Goal: Information Seeking & Learning: Compare options

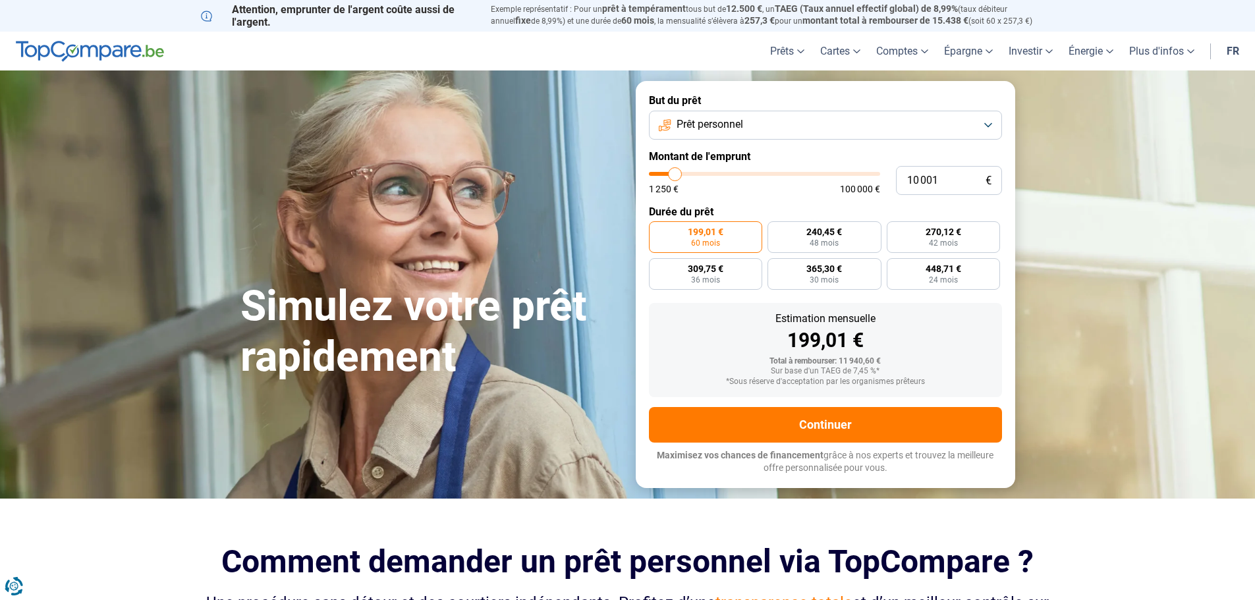
type input "11 000"
type input "11000"
type input "13 500"
type input "13500"
type input "17 250"
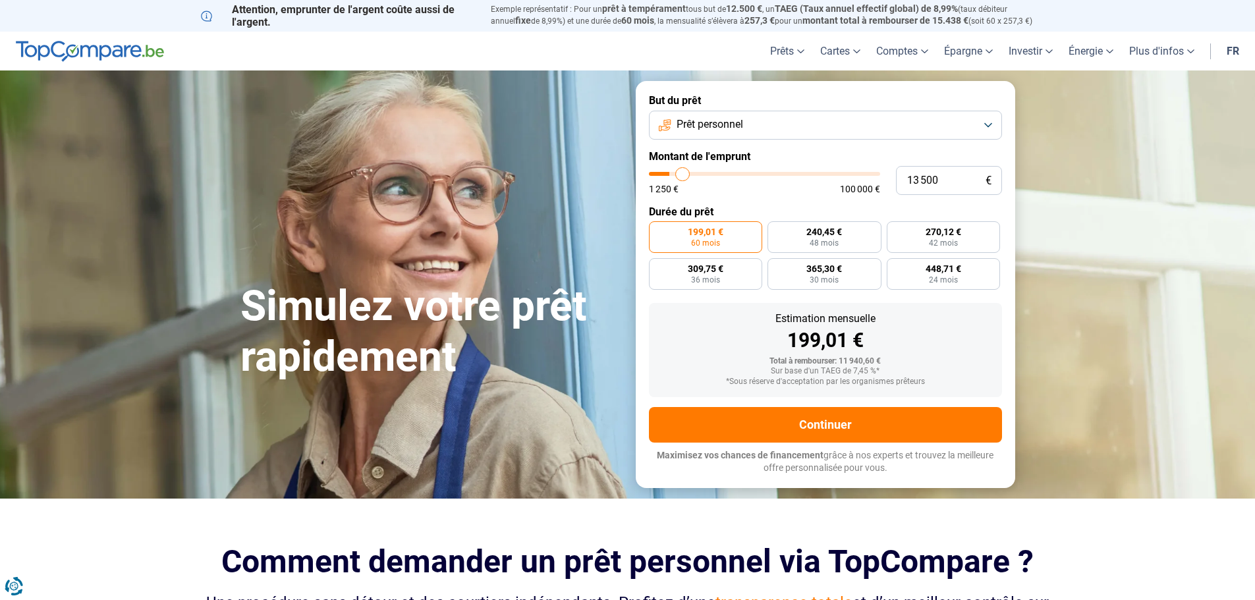
type input "17250"
type input "20 000"
type input "20000"
type input "21 750"
type input "21750"
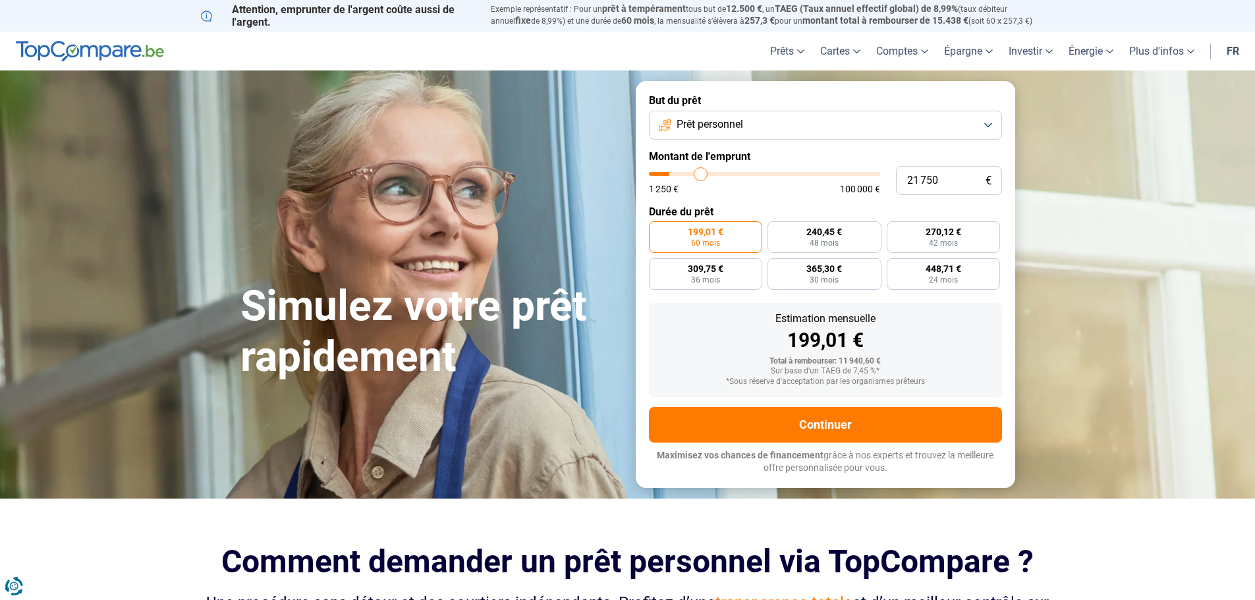
type input "23 250"
type input "23250"
type input "24 500"
type input "24500"
type input "25 000"
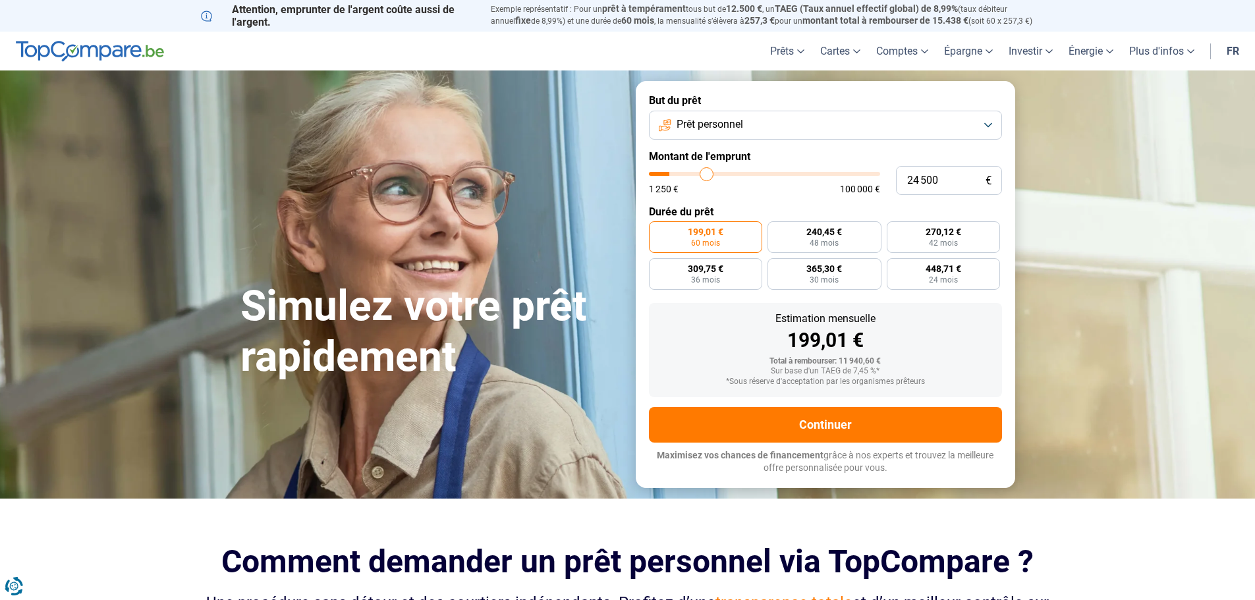
type input "25000"
type input "26 250"
type input "26250"
type input "27 250"
type input "27250"
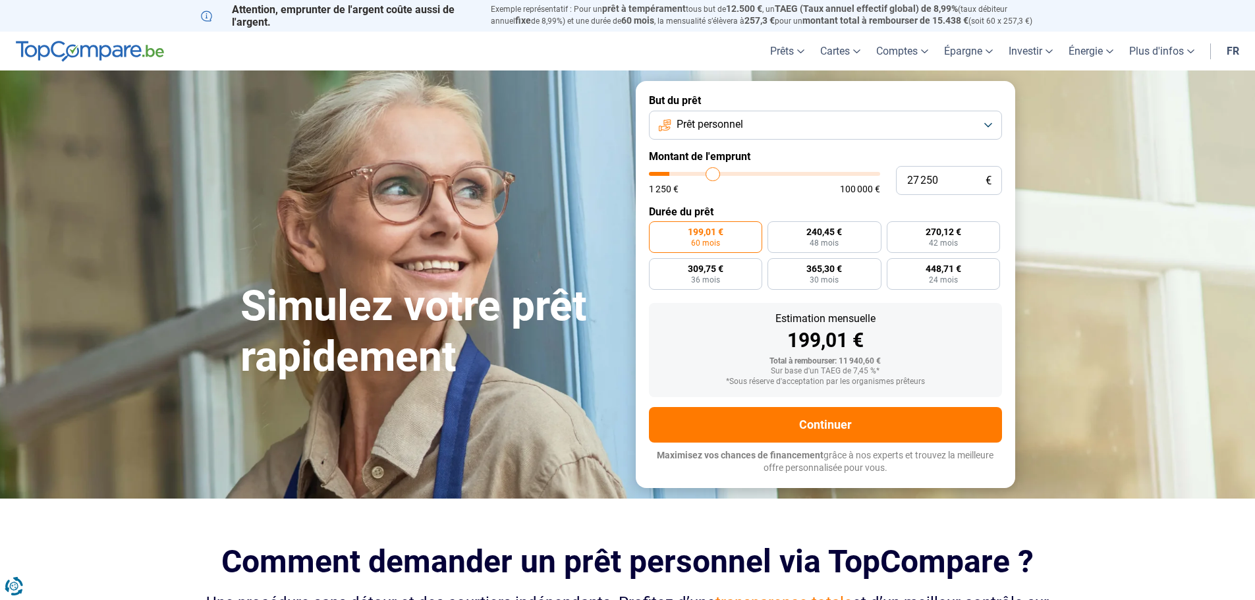
type input "28 000"
type input "28000"
type input "28 750"
type input "28750"
type input "29 250"
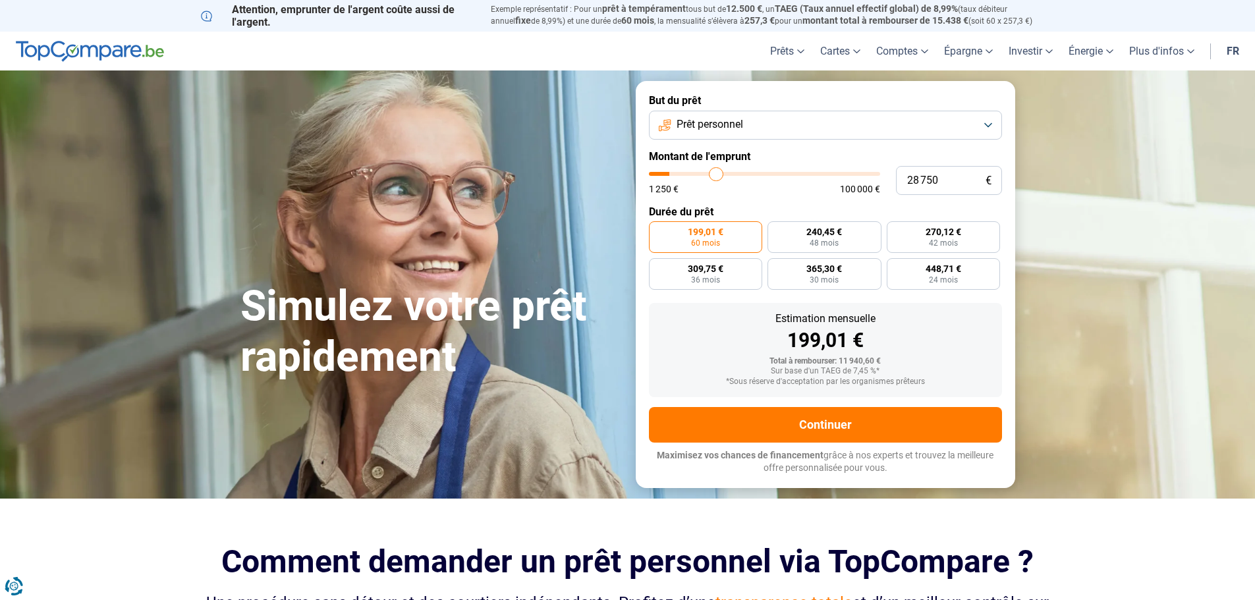
type input "29250"
type input "29 500"
drag, startPoint x: 674, startPoint y: 171, endPoint x: 718, endPoint y: 171, distance: 43.5
type input "29500"
click at [718, 172] on input "range" at bounding box center [764, 174] width 231 height 4
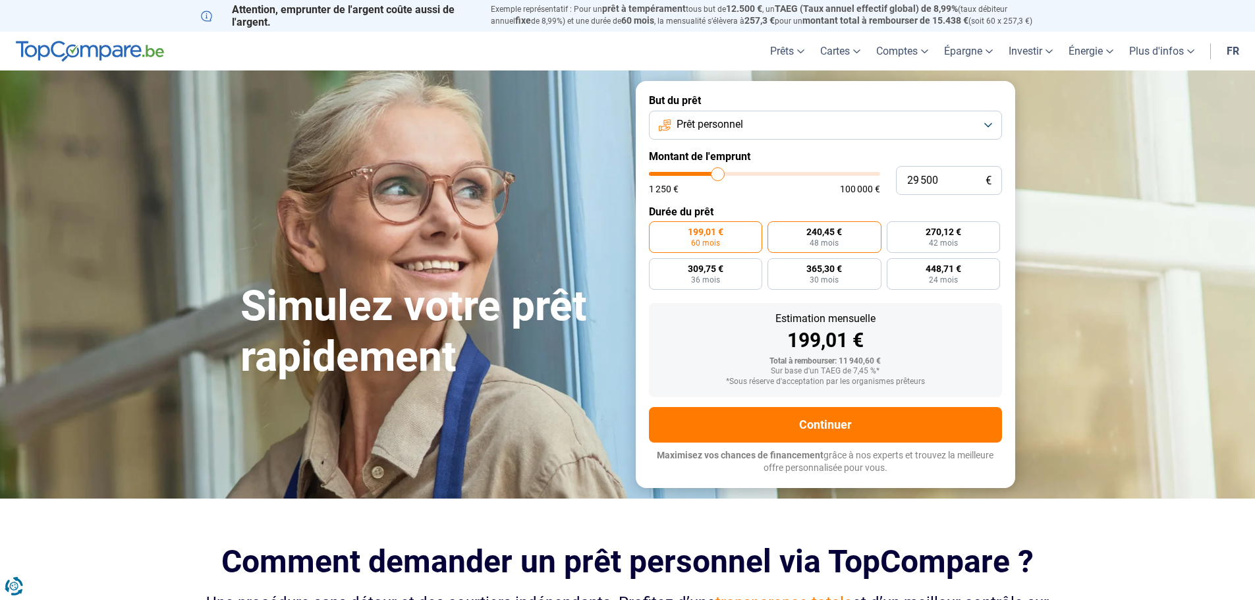
radio input "false"
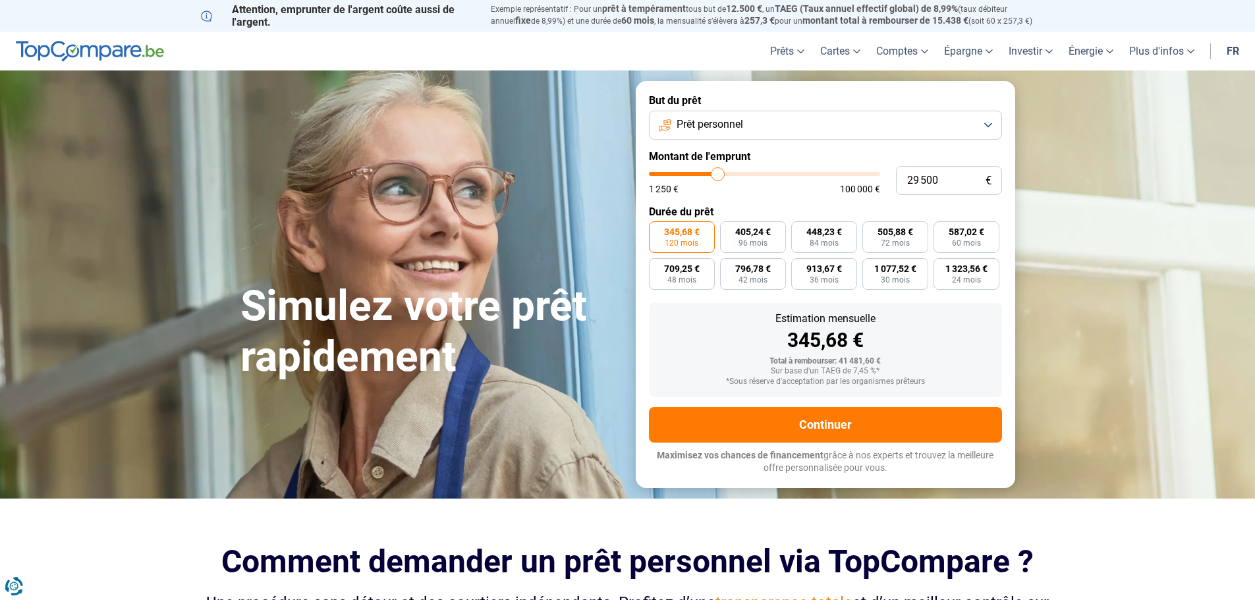
type input "32 250"
type input "32250"
type input "45 500"
type input "45500"
type input "53 500"
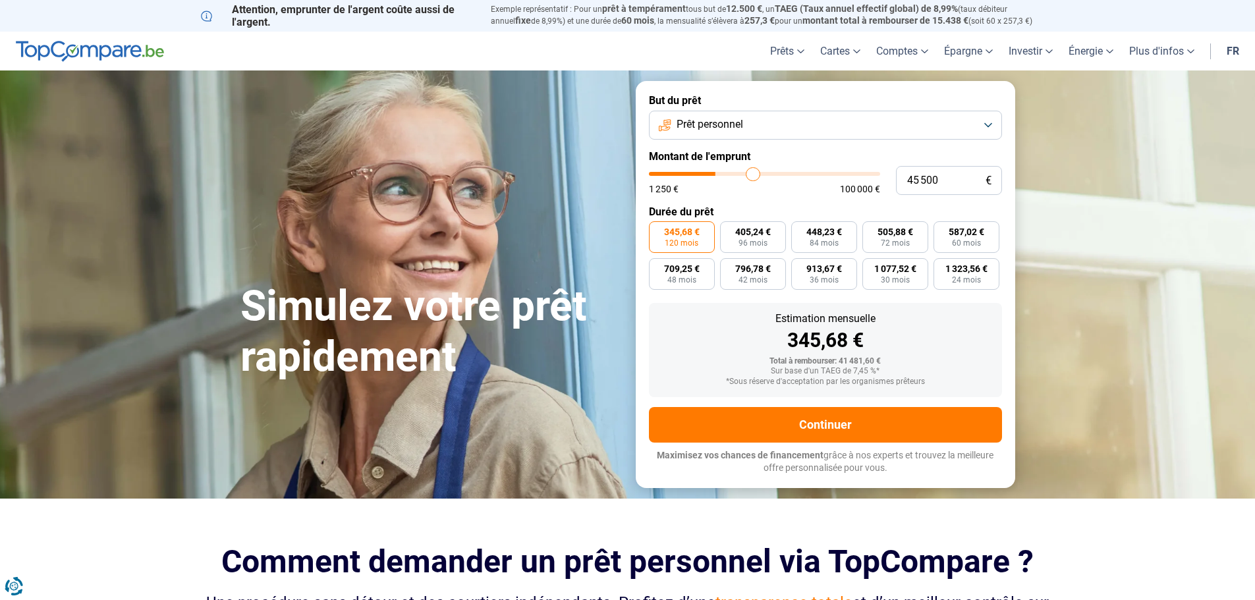
type input "53500"
type input "60 750"
type input "60750"
type input "65 750"
type input "65750"
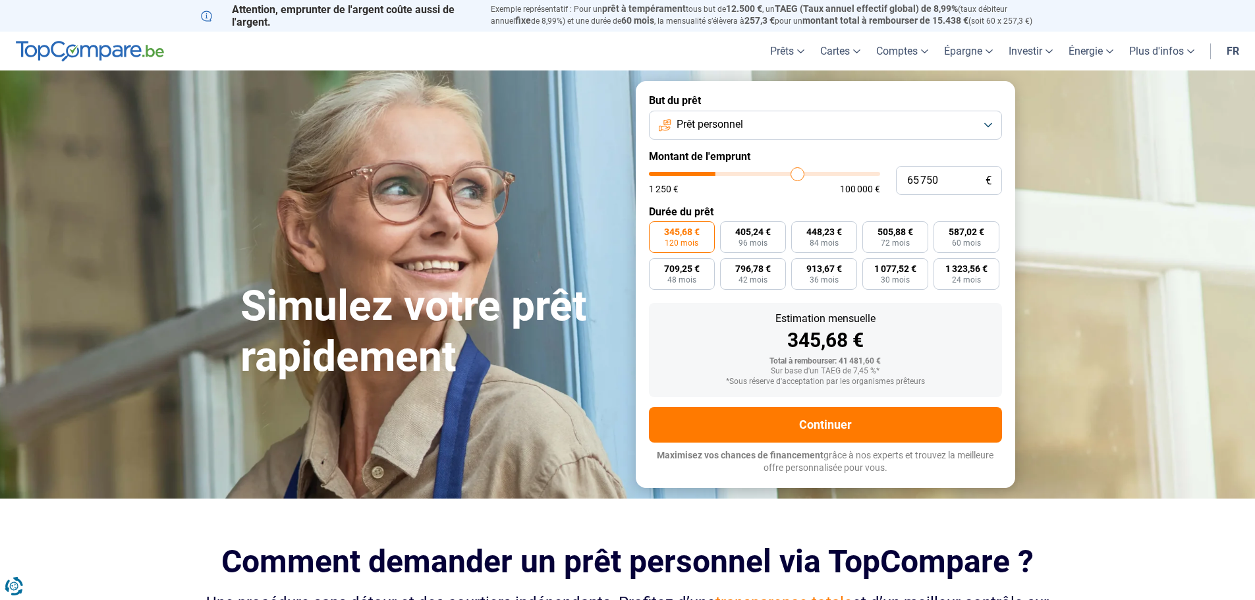
type input "67 250"
drag, startPoint x: 713, startPoint y: 171, endPoint x: 800, endPoint y: 175, distance: 87.7
type input "67250"
click at [800, 175] on input "range" at bounding box center [764, 174] width 231 height 4
type input "64 750"
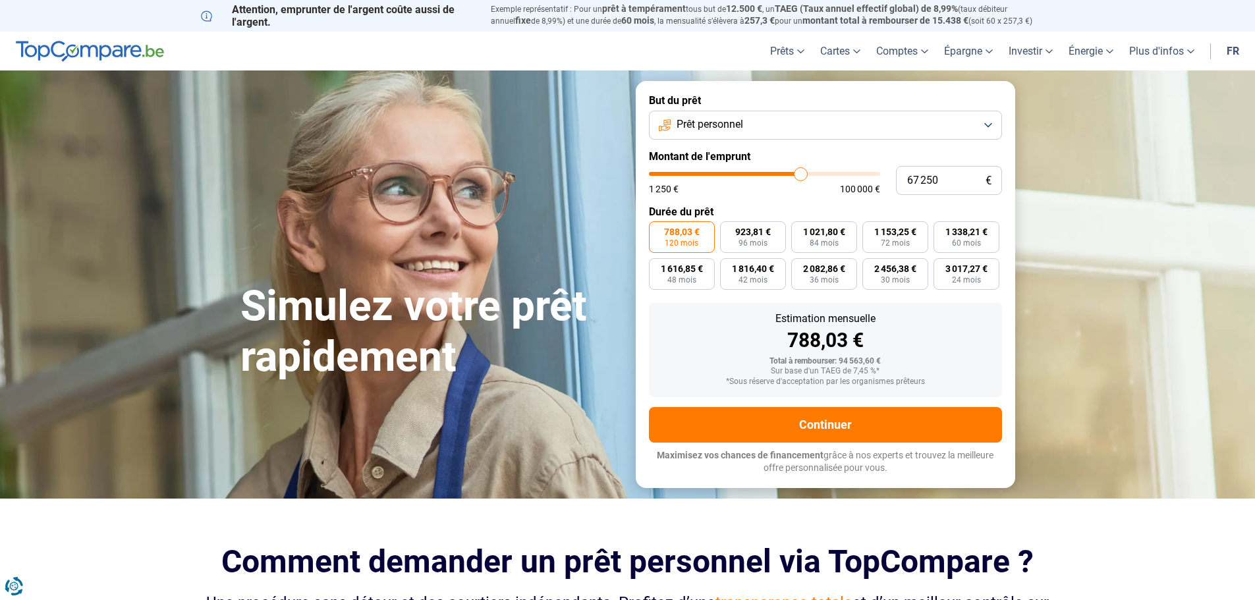
type input "64750"
type input "63 250"
type input "63250"
type input "61 500"
type input "61500"
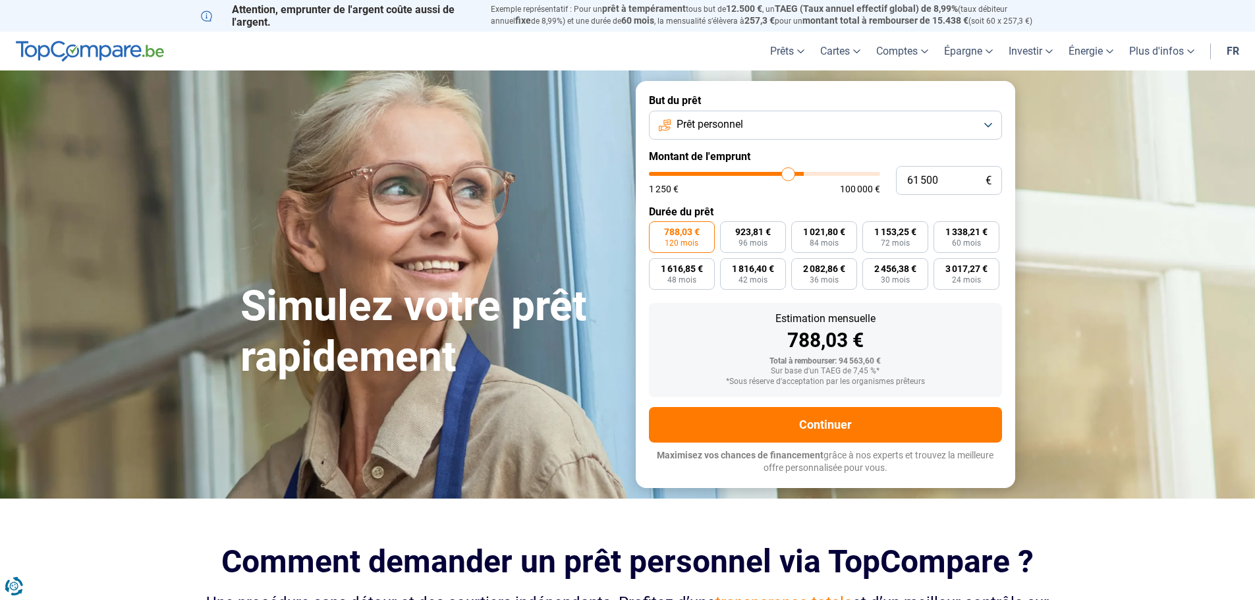
type input "59 500"
type input "59500"
type input "58 500"
type input "58500"
type input "57 000"
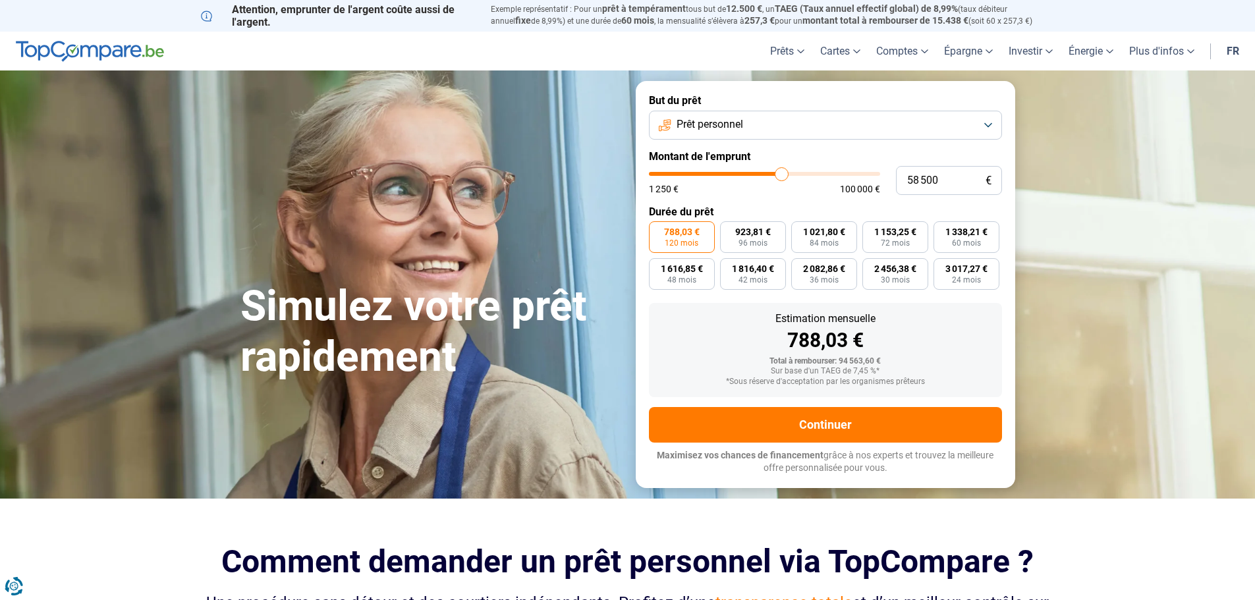
type input "57000"
type input "56 000"
type input "56000"
type input "55 500"
type input "55500"
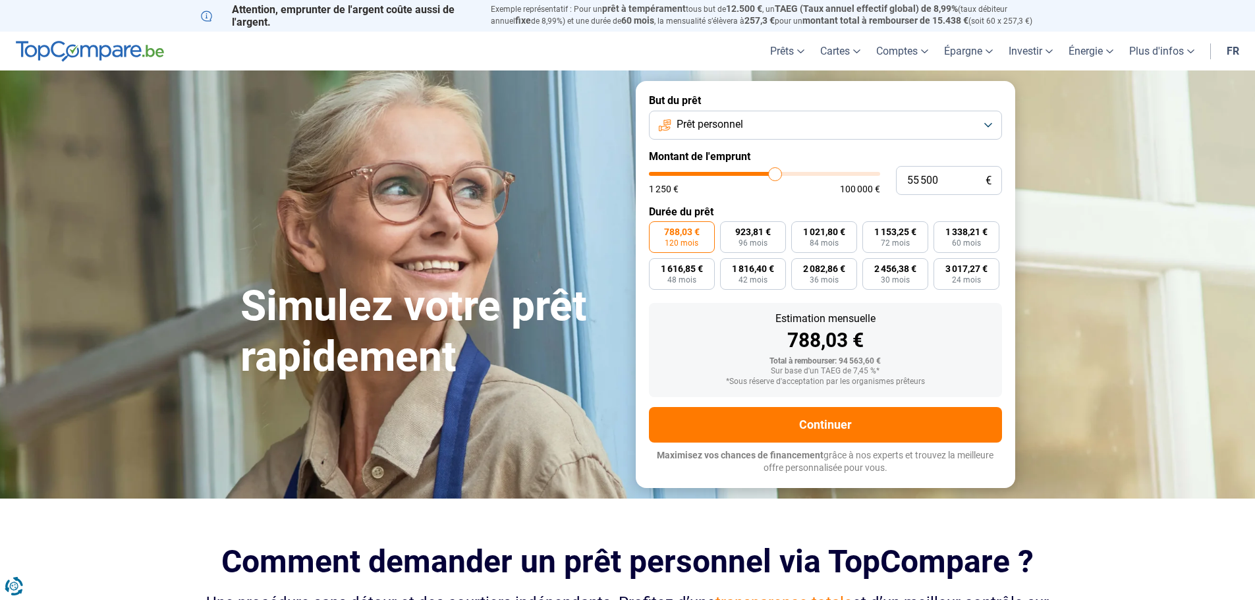
type input "55 000"
type input "55000"
type input "54 500"
type input "54500"
type input "54 250"
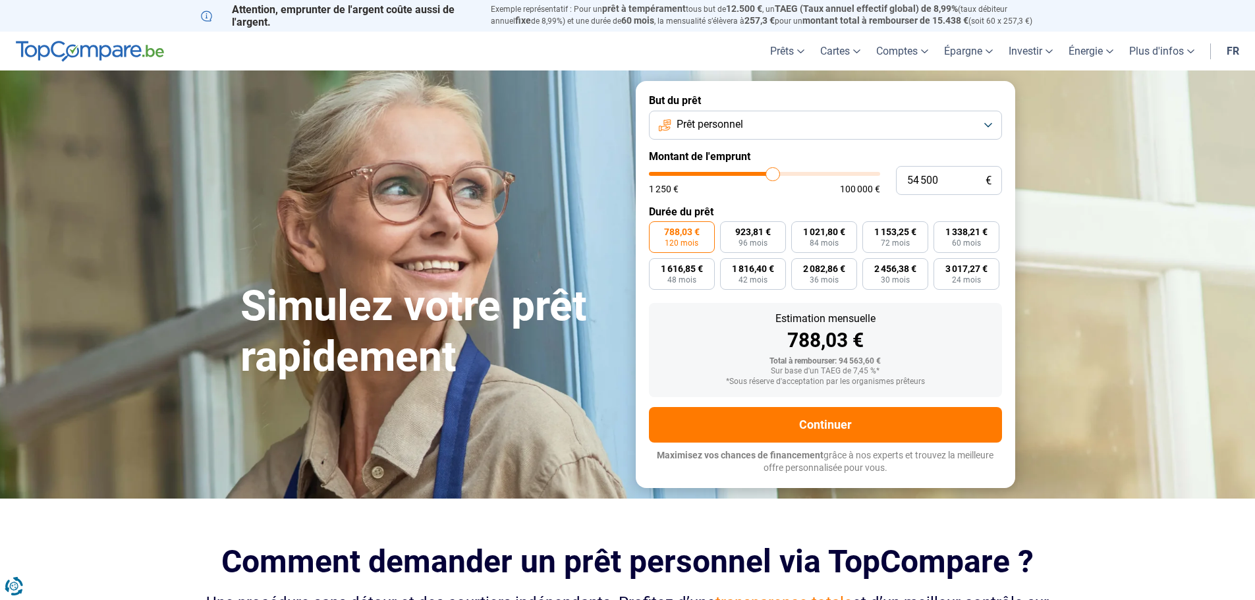
type input "54250"
type input "53 500"
type input "53500"
type input "53 000"
type input "53000"
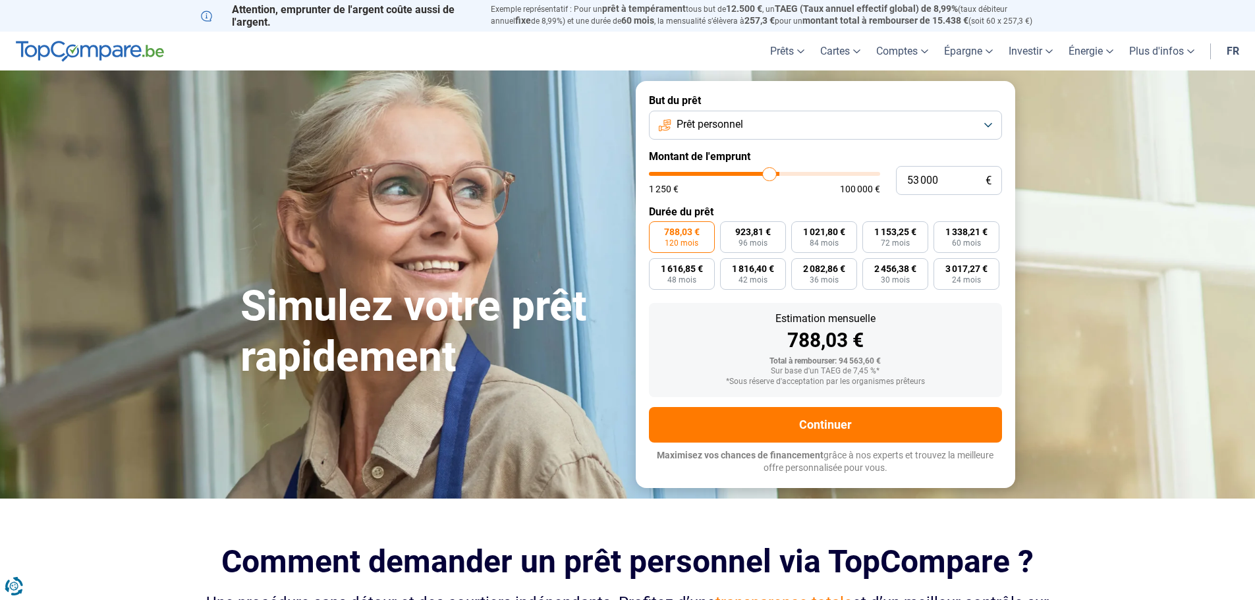
type input "52 500"
type input "52500"
type input "52 000"
type input "52000"
type input "51 750"
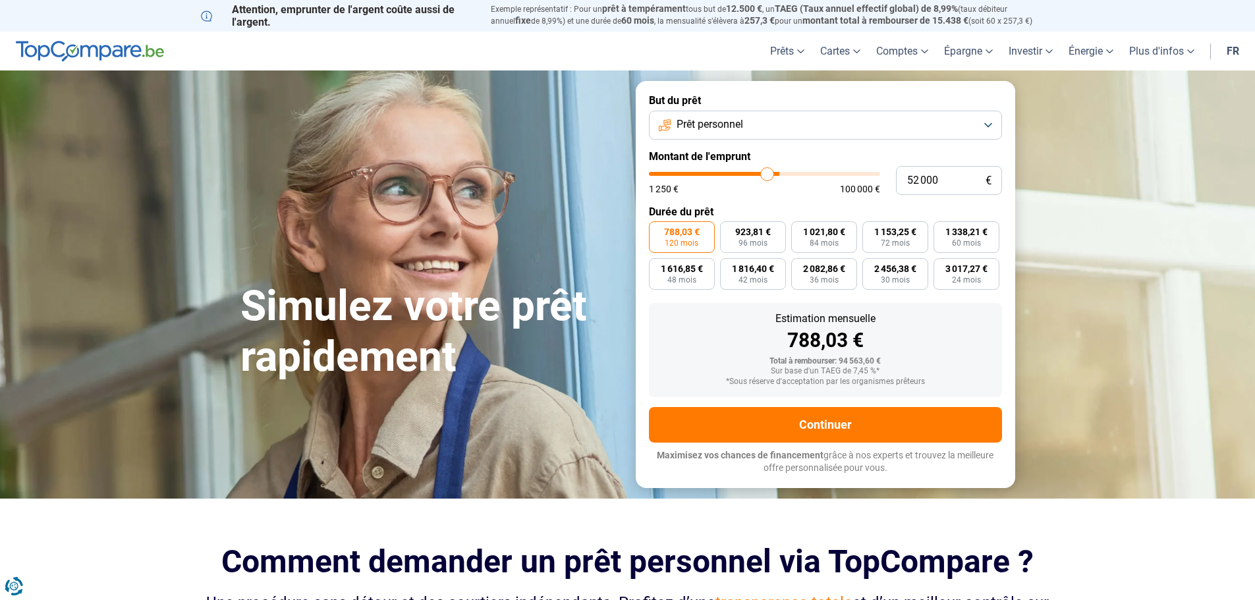
type input "51750"
type input "51 000"
type input "51000"
type input "50 500"
type input "50500"
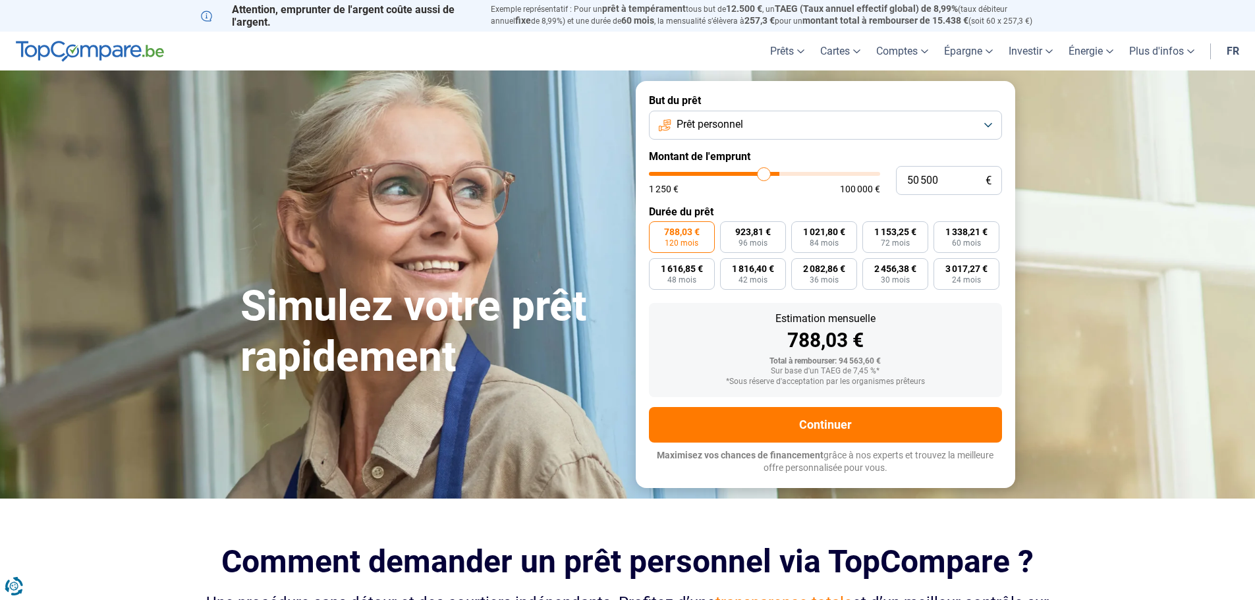
type input "49 750"
type input "49750"
type input "48 500"
type input "48500"
type input "47 500"
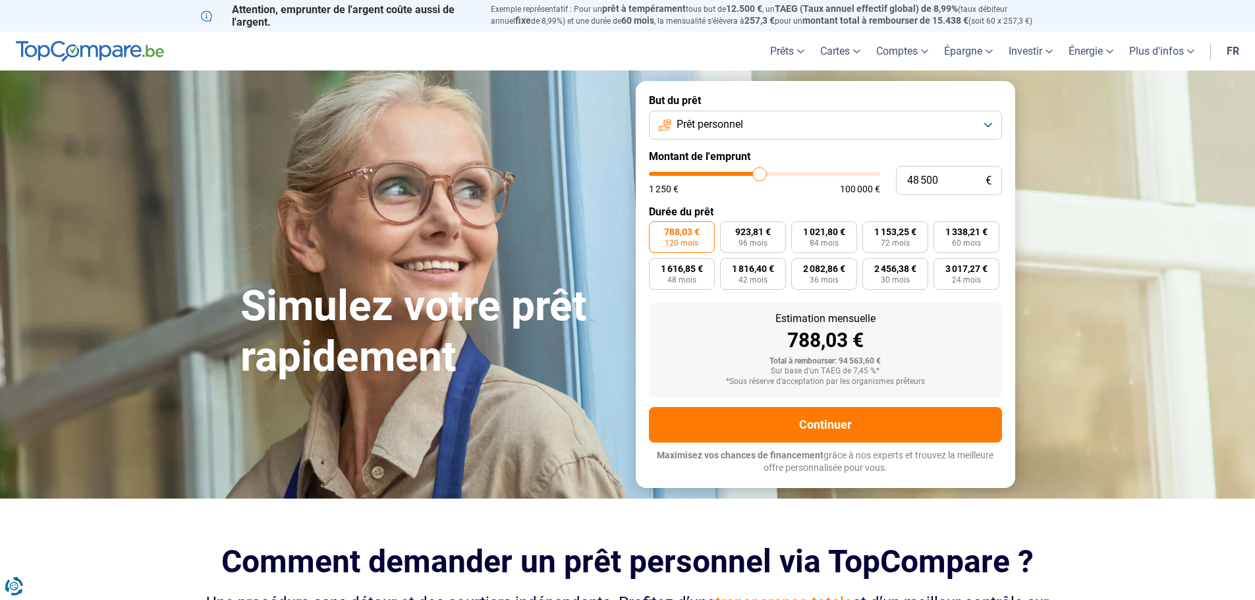
type input "47500"
type input "47 000"
type input "47000"
type input "45 250"
type input "45250"
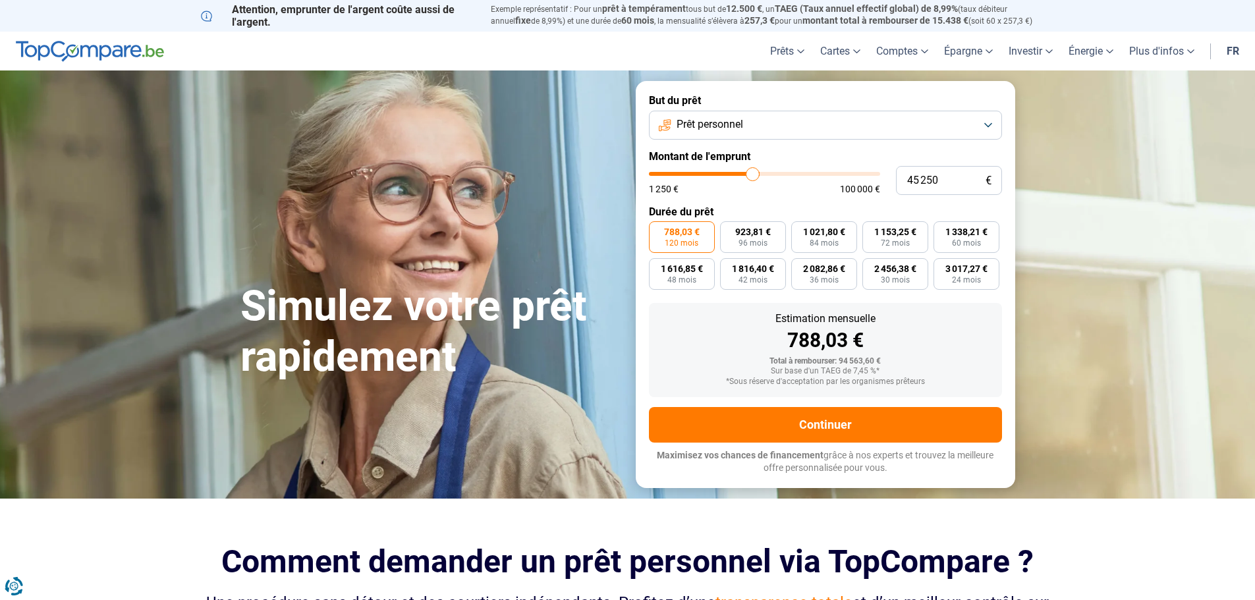
type input "44 000"
type input "44000"
type input "42 500"
type input "42500"
type input "42 250"
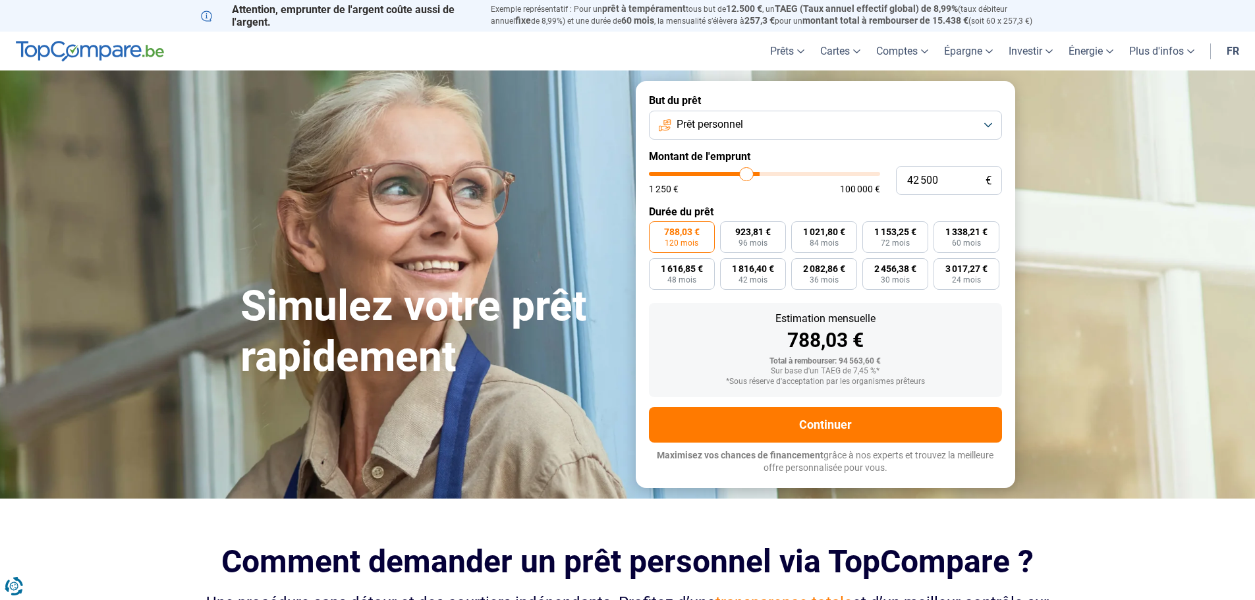
type input "42250"
type input "42 000"
type input "42000"
type input "41 250"
type input "41250"
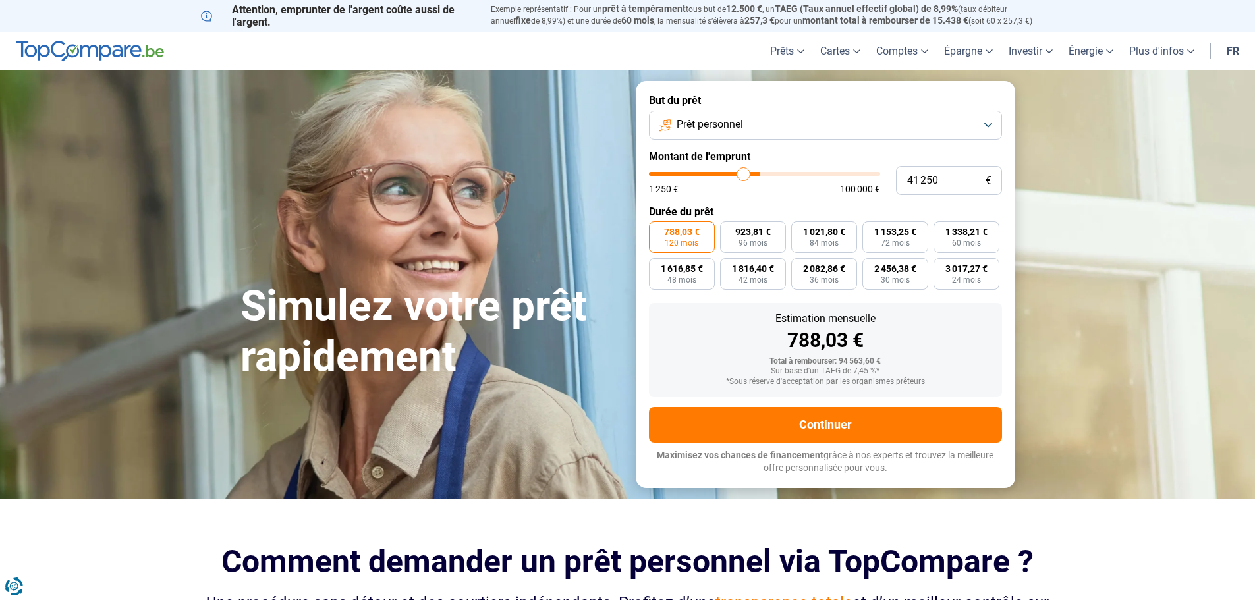
type input "41 000"
type input "41000"
type input "40 750"
drag, startPoint x: 797, startPoint y: 171, endPoint x: 742, endPoint y: 173, distance: 54.7
type input "40750"
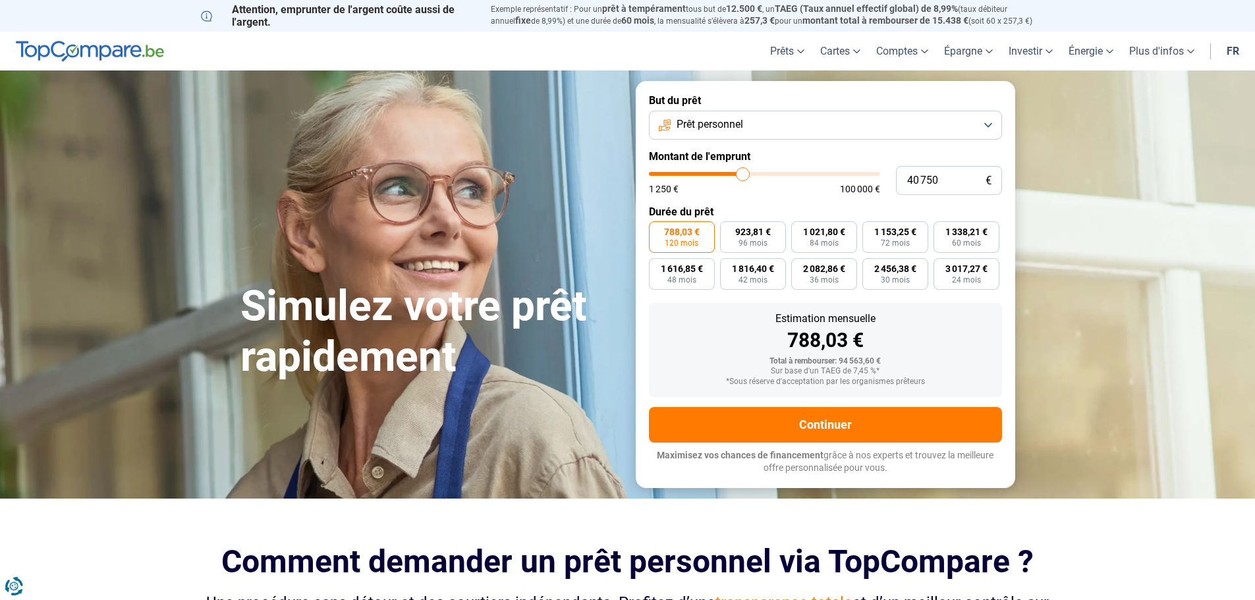
click at [742, 173] on input "range" at bounding box center [764, 174] width 231 height 4
type input "38 000"
type input "38000"
type input "35 750"
type input "35750"
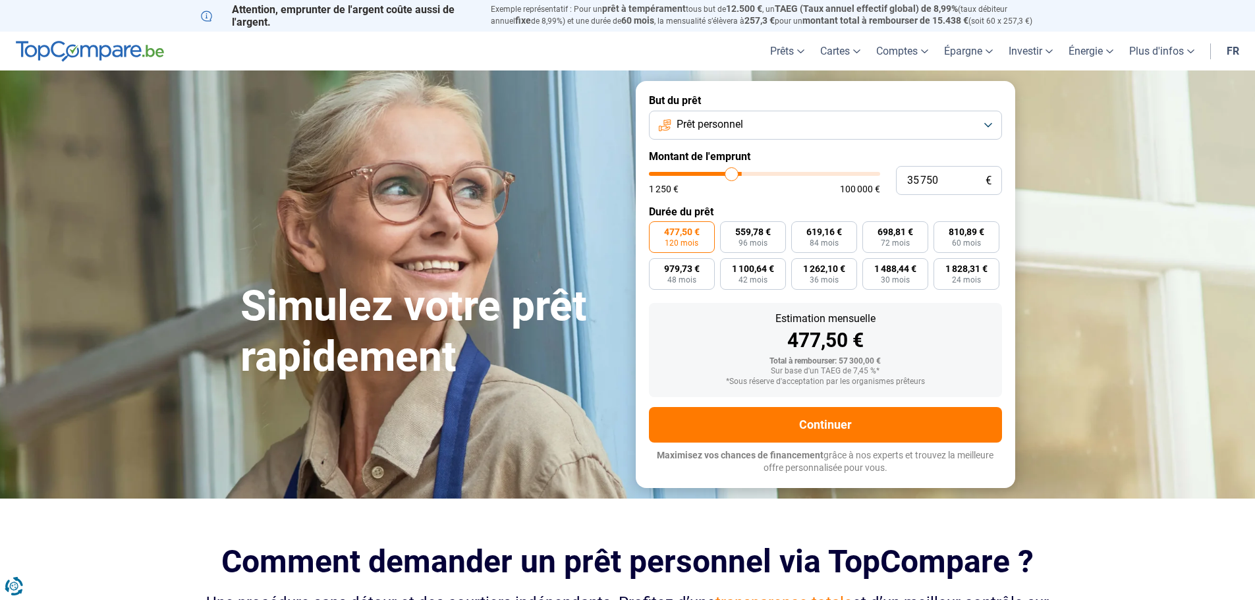
type input "33 500"
type input "33500"
type input "32 000"
type input "32000"
type input "30 500"
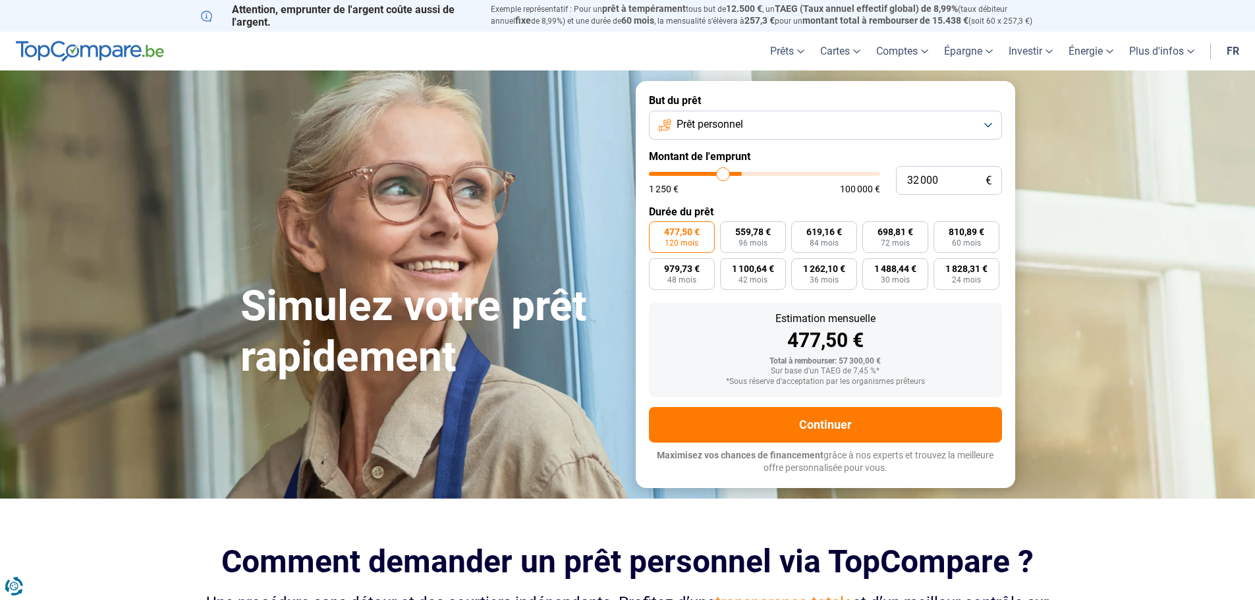
type input "30500"
type input "29 500"
type input "29500"
type input "29 000"
type input "29000"
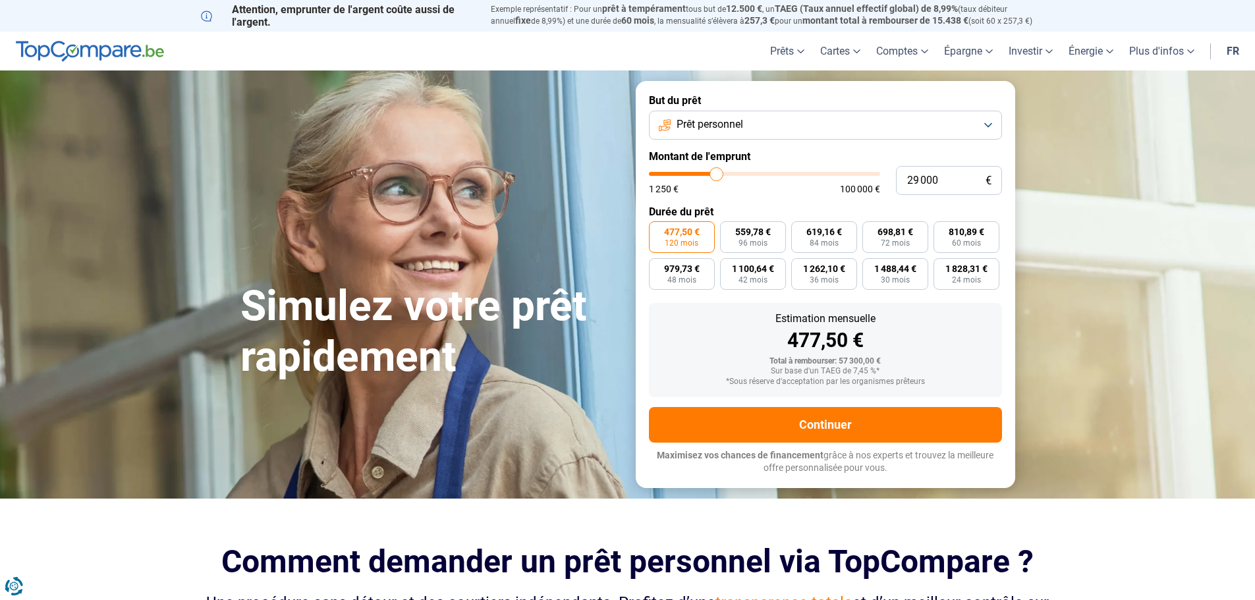
type input "27 750"
type input "27750"
type input "26 750"
type input "26750"
type input "26 000"
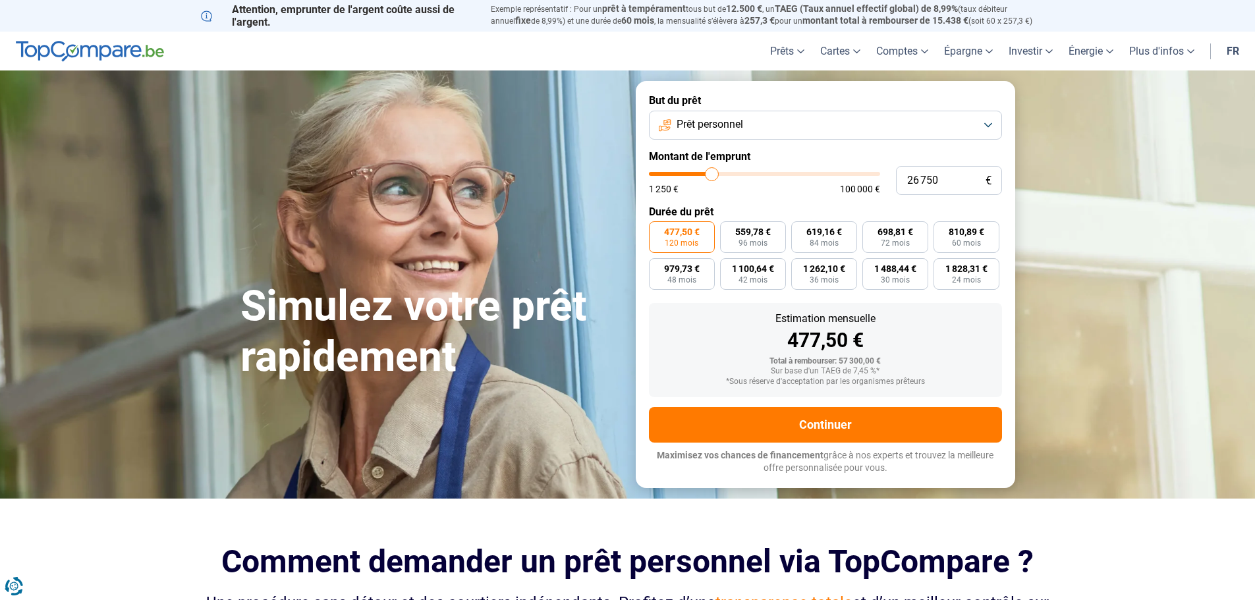
type input "26000"
type input "24 500"
type input "24500"
type input "23 000"
type input "23000"
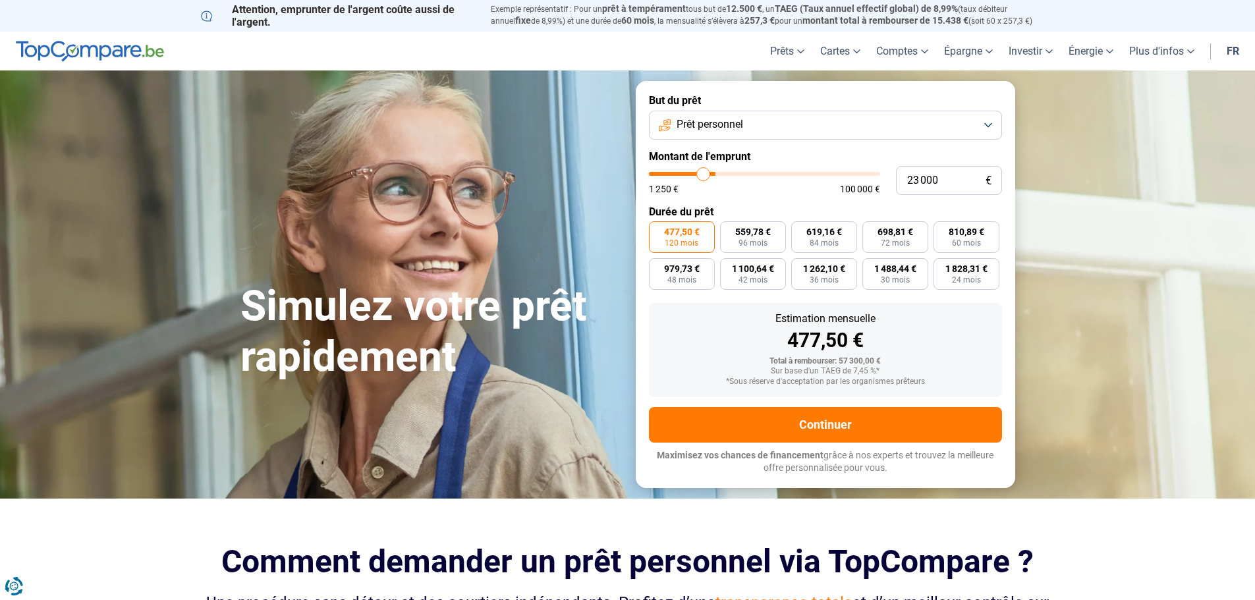
type input "22 250"
type input "22250"
type input "22 000"
drag, startPoint x: 738, startPoint y: 171, endPoint x: 701, endPoint y: 174, distance: 37.0
type input "22000"
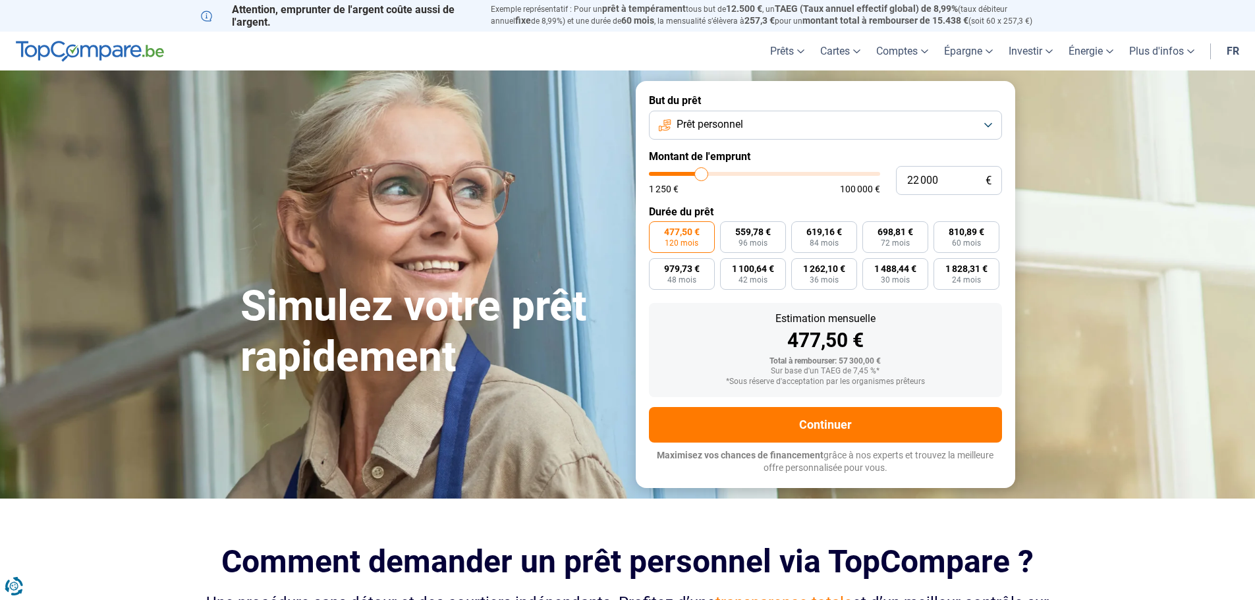
click at [701, 174] on input "range" at bounding box center [764, 174] width 231 height 4
type input "20 750"
type input "20750"
type input "20 500"
type input "20500"
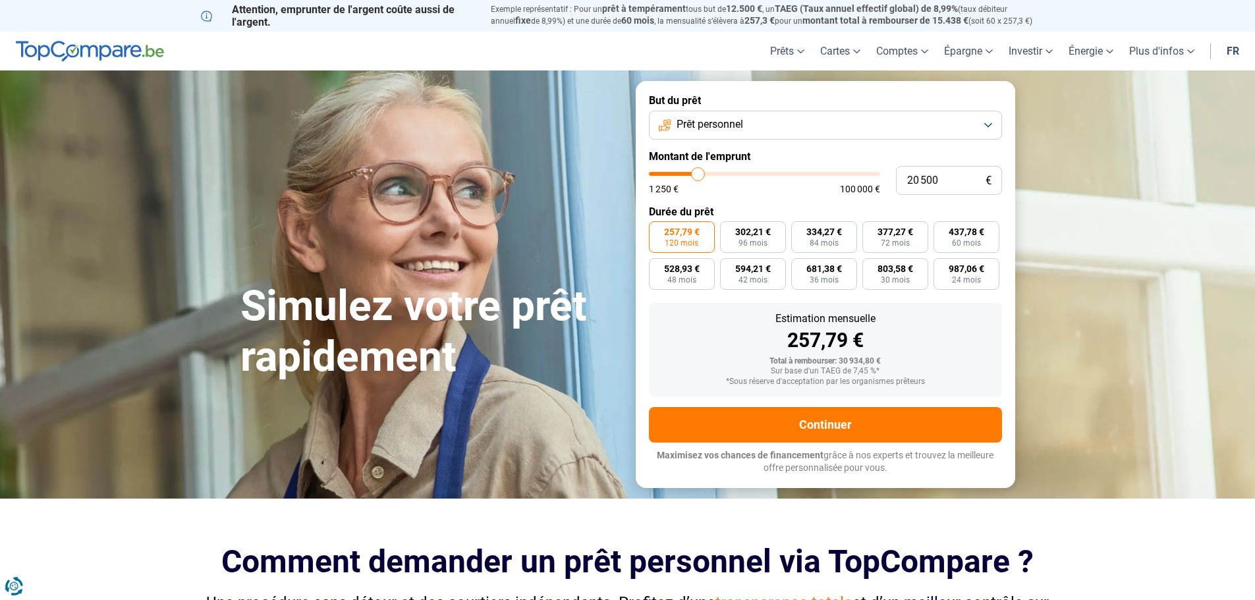
type input "20 000"
type input "20000"
type input "19 250"
type input "19250"
type input "18 750"
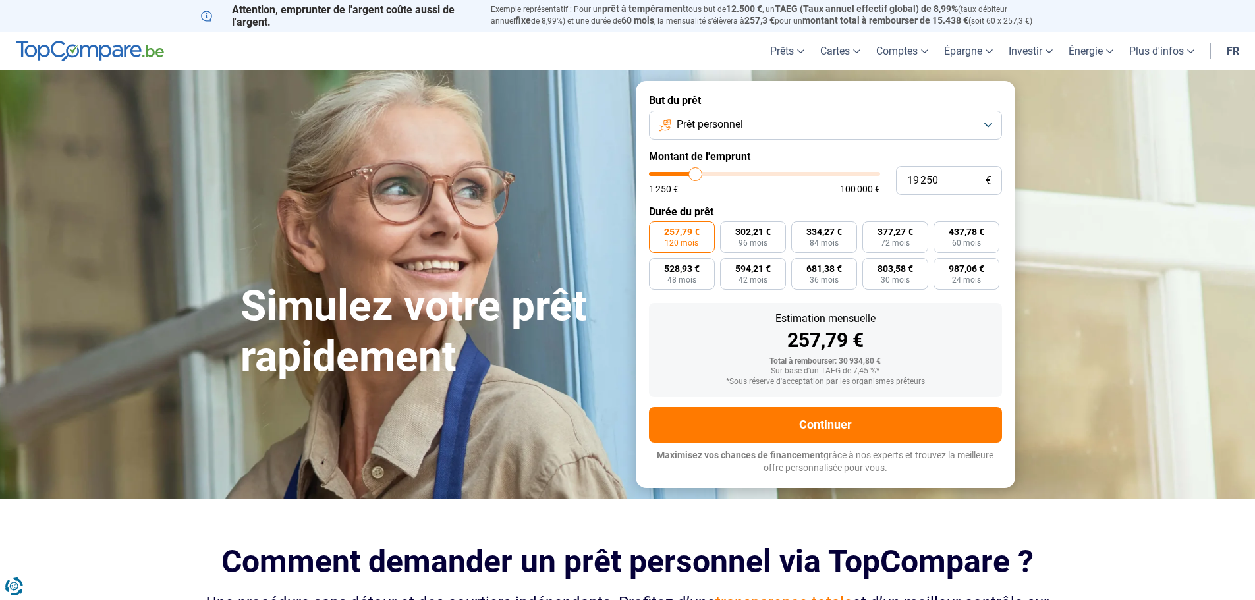
type input "18750"
type input "18 500"
type input "18500"
type input "18 000"
type input "18000"
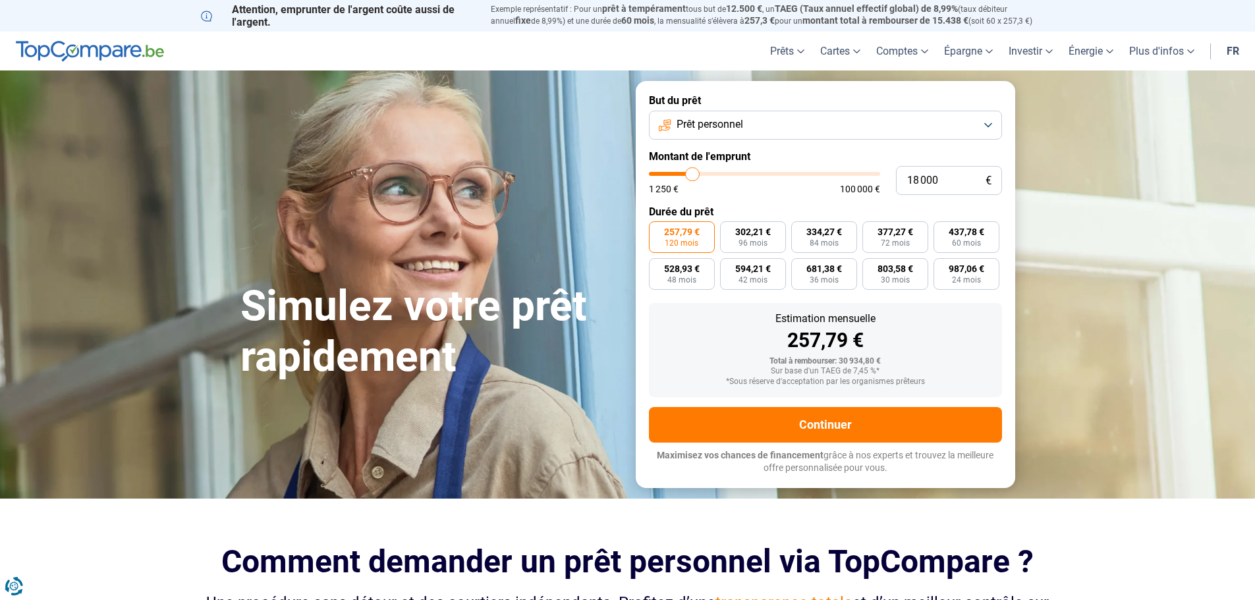
type input "17 750"
type input "17750"
type input "17 500"
drag, startPoint x: 701, startPoint y: 174, endPoint x: 692, endPoint y: 174, distance: 9.9
type input "17500"
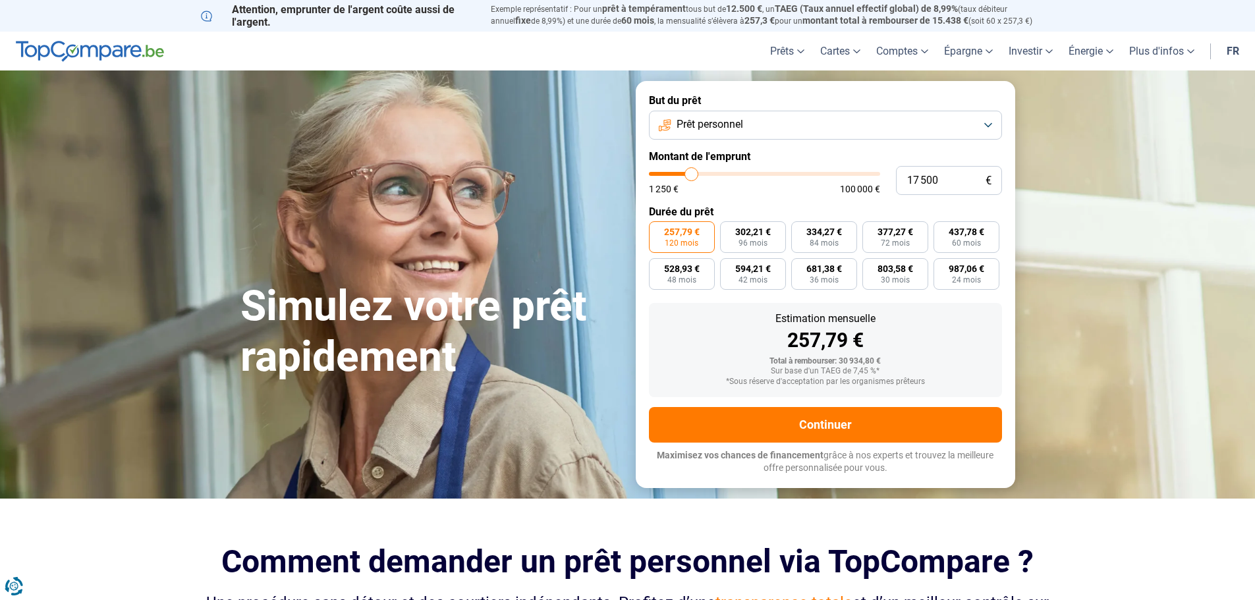
click at [692, 174] on input "range" at bounding box center [764, 174] width 231 height 4
radio input "true"
type input "15 750"
type input "15750"
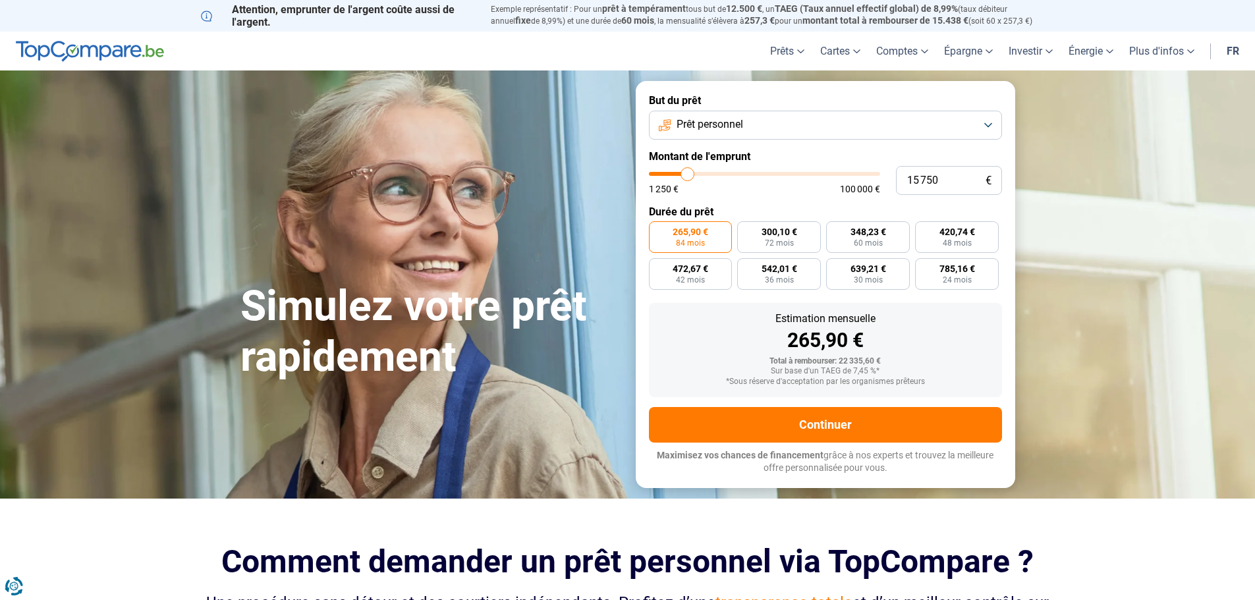
type input "14 750"
type input "14750"
type input "14 000"
type input "14000"
type input "13 250"
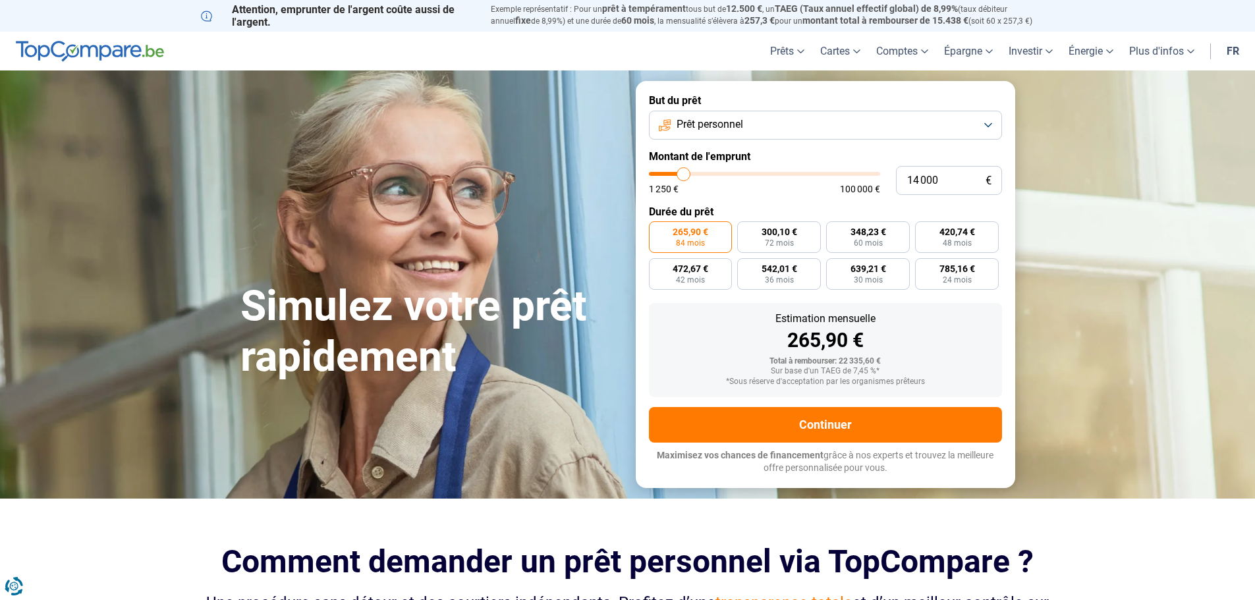
type input "13250"
type input "12 750"
drag, startPoint x: 689, startPoint y: 178, endPoint x: 681, endPoint y: 177, distance: 8.0
type input "12750"
click at [681, 176] on input "range" at bounding box center [764, 174] width 231 height 4
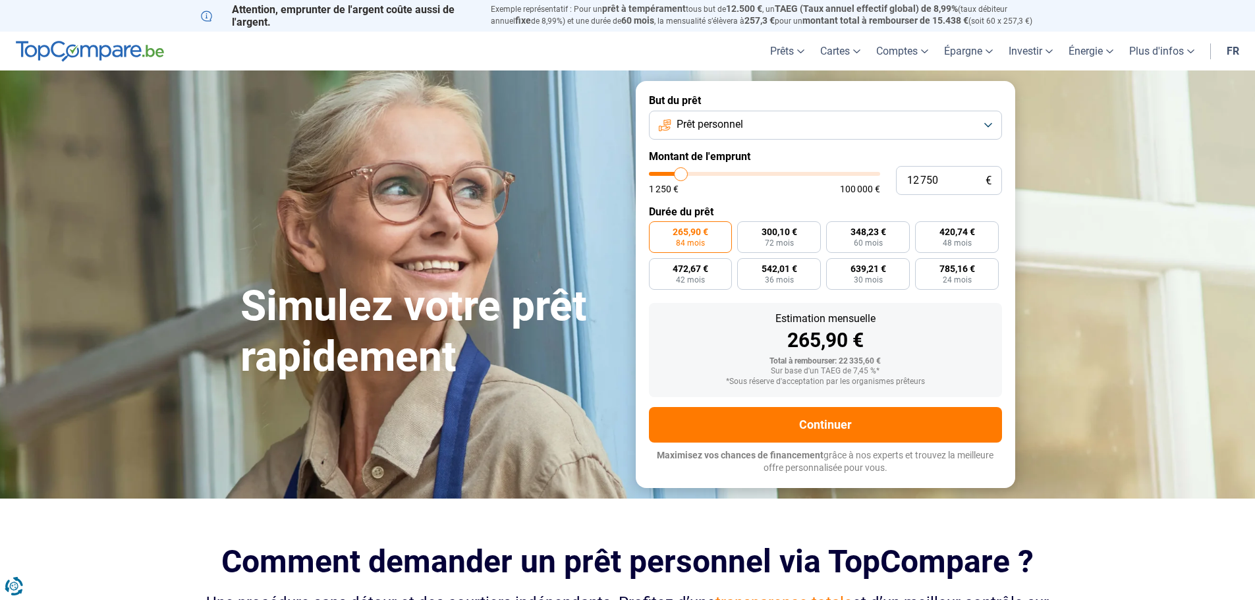
radio input "true"
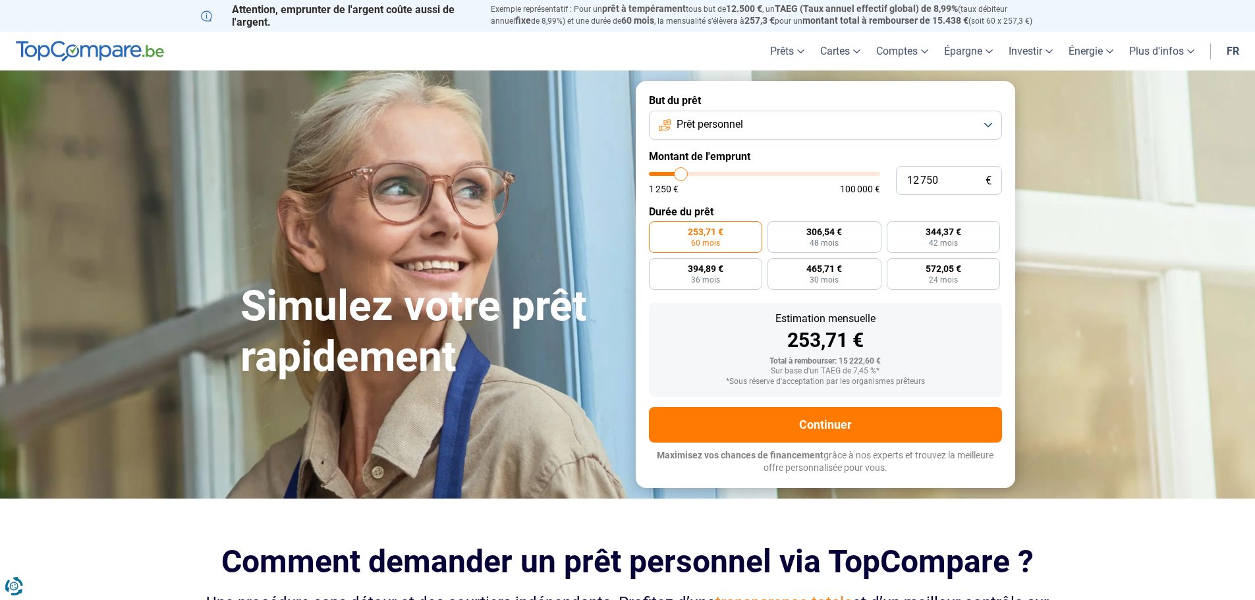
type input "11 750"
type input "11750"
click at [679, 176] on input "range" at bounding box center [764, 174] width 231 height 4
type input "11 500"
type input "11500"
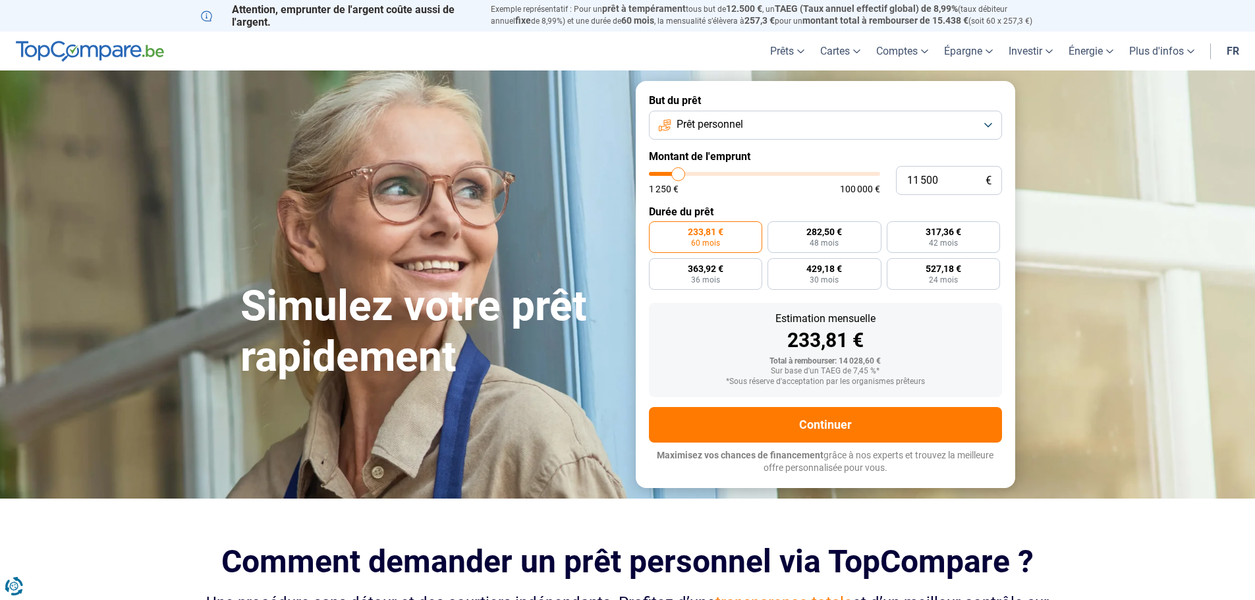
type input "11 250"
type input "11250"
type input "11 000"
type input "11000"
type input "10 500"
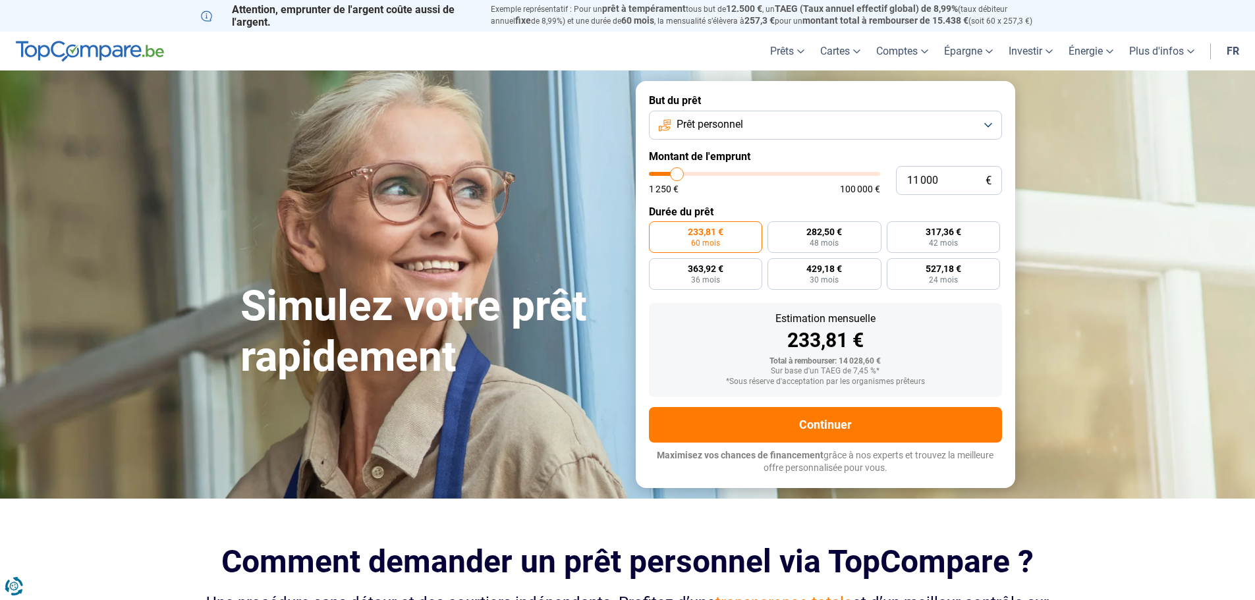
type input "10500"
type input "9 750"
type input "9750"
type input "9 500"
type input "9500"
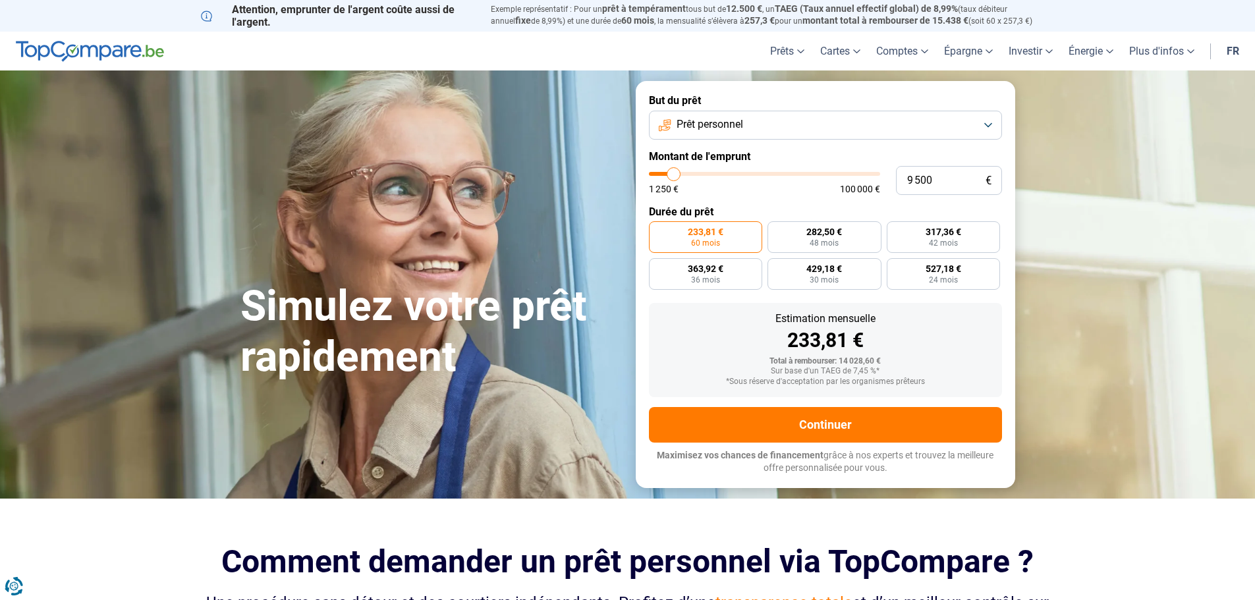
type input "9 000"
type input "9000"
type input "9 500"
type input "9500"
type input "9 750"
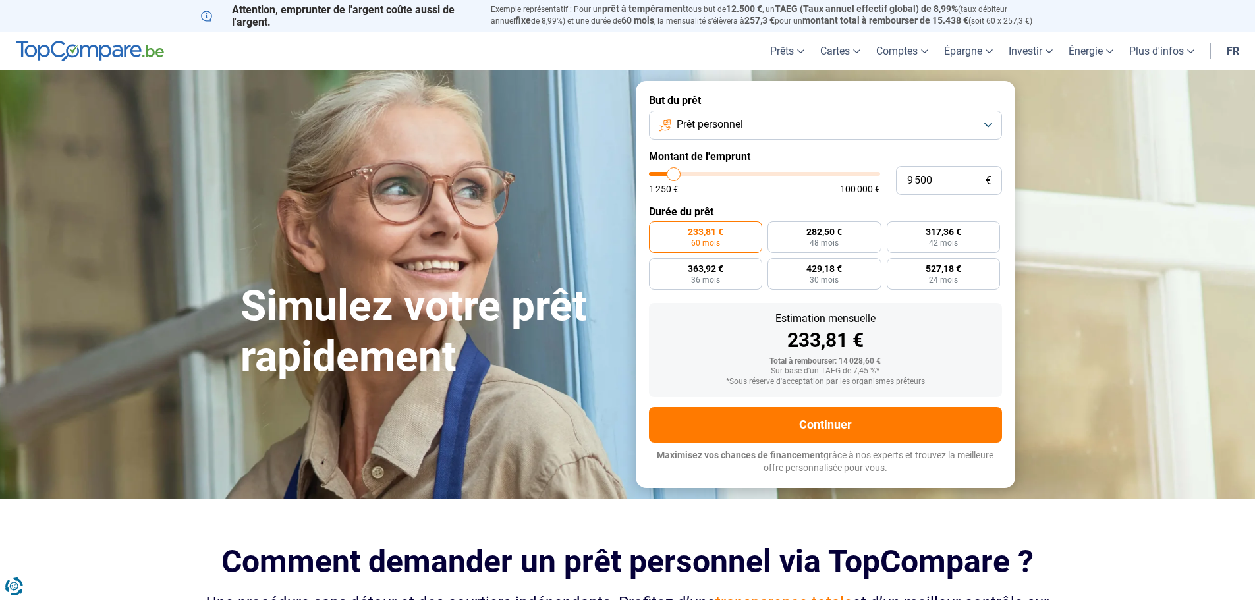
type input "9750"
type input "10 250"
type input "10250"
type input "10 500"
type input "10500"
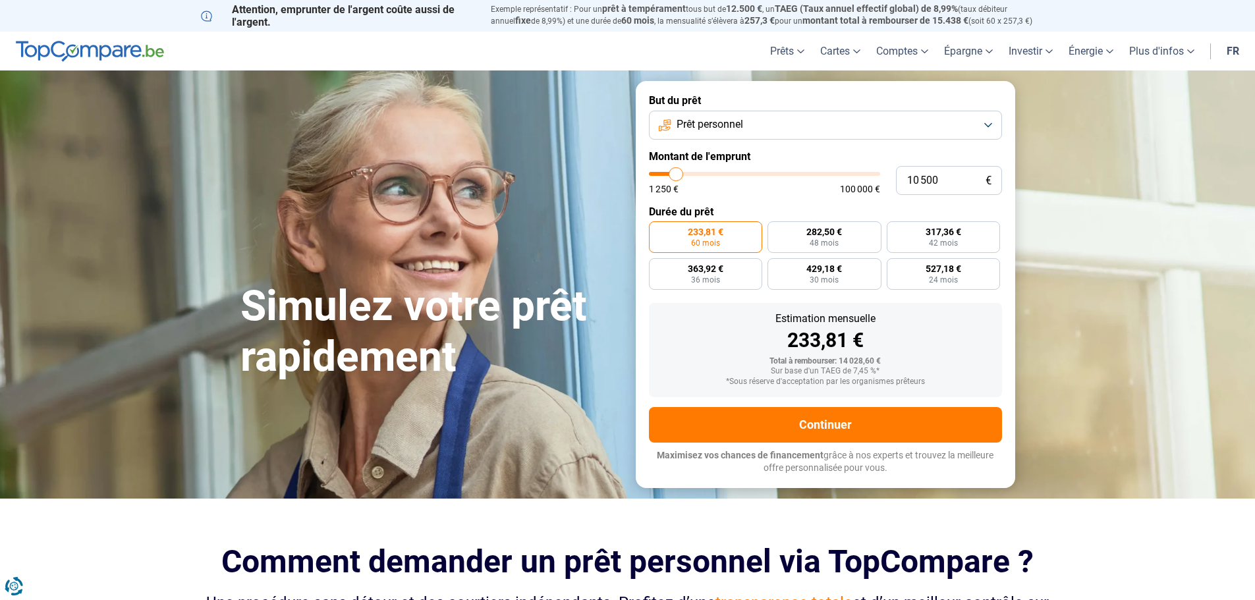
click at [676, 175] on input "range" at bounding box center [764, 174] width 231 height 4
click at [711, 267] on span "325,20 €" at bounding box center [706, 268] width 36 height 9
click at [657, 267] on input "325,20 € 36 mois" at bounding box center [653, 262] width 9 height 9
radio input "true"
click at [995, 130] on button "Prêt personnel" at bounding box center [825, 125] width 353 height 29
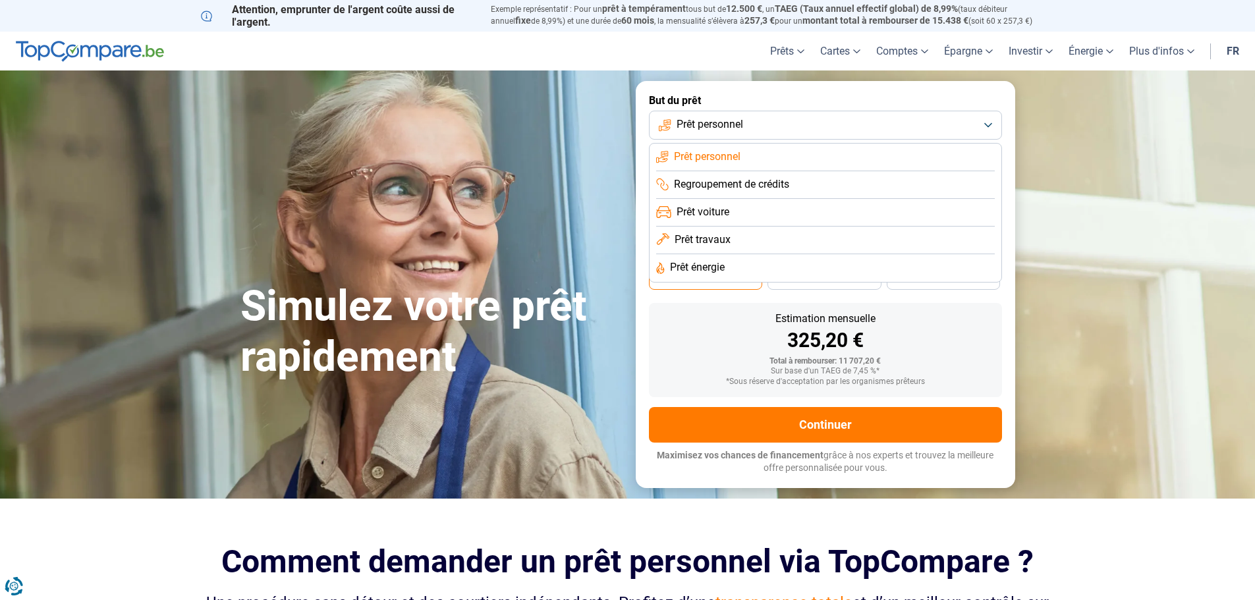
click at [719, 209] on span "Prêt voiture" at bounding box center [702, 212] width 53 height 14
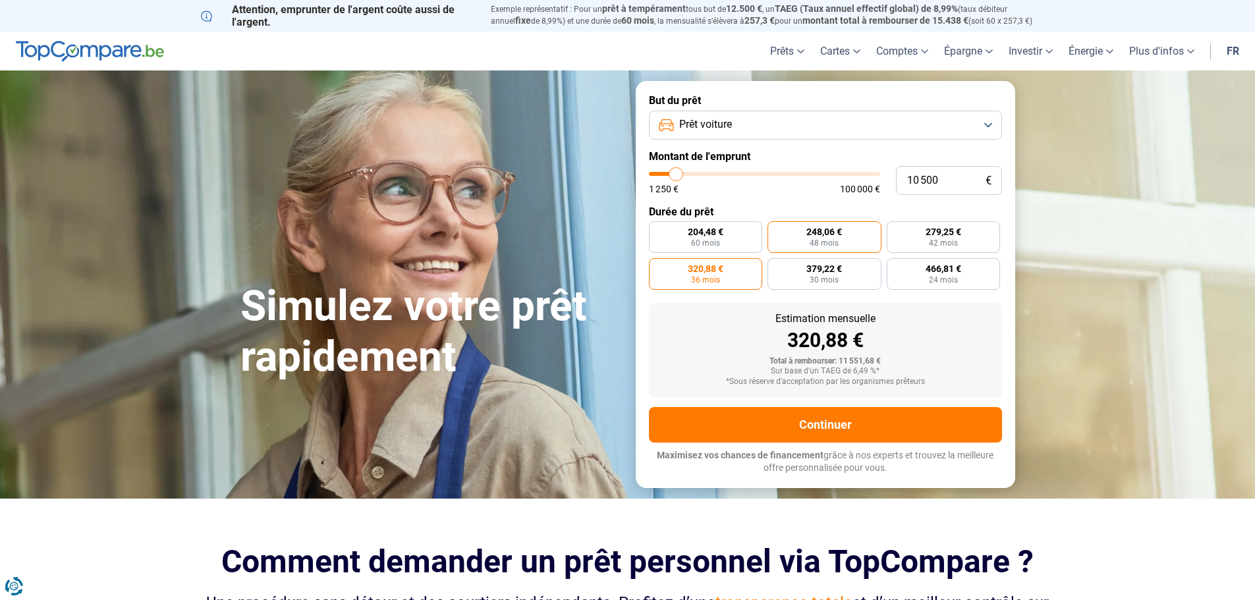
click at [805, 231] on label "248,06 € 48 mois" at bounding box center [824, 237] width 114 height 32
click at [776, 230] on input "248,06 € 48 mois" at bounding box center [771, 225] width 9 height 9
radio input "true"
click at [727, 264] on label "320,88 € 36 mois" at bounding box center [706, 274] width 114 height 32
click at [657, 264] on input "320,88 € 36 mois" at bounding box center [653, 262] width 9 height 9
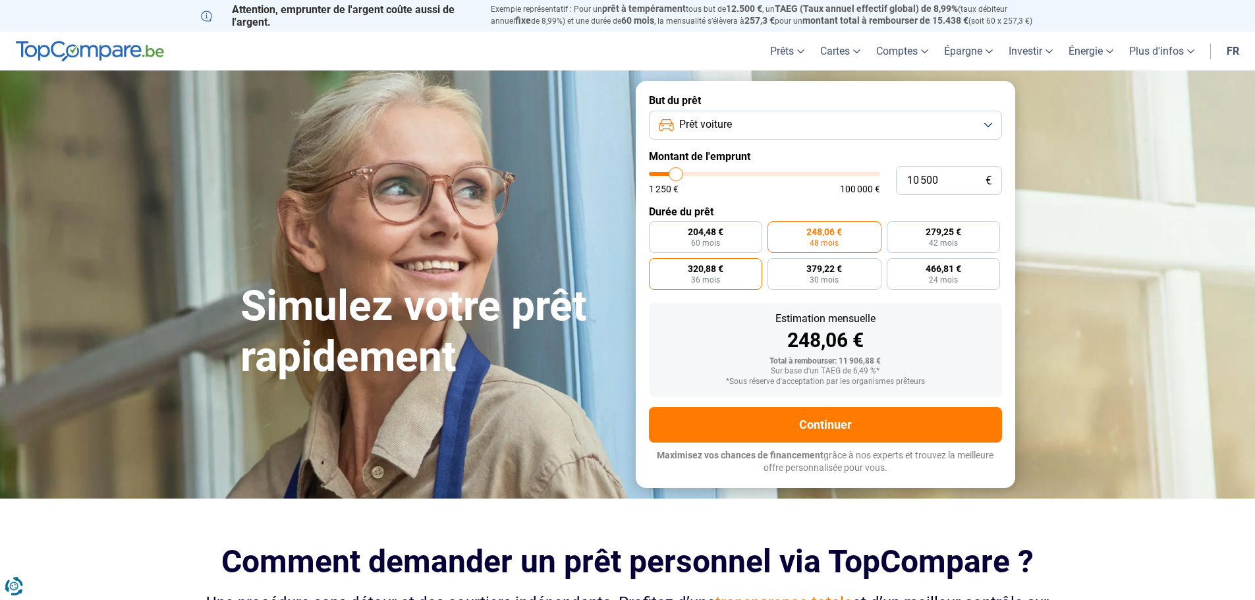
radio input "true"
